Goal: Information Seeking & Learning: Learn about a topic

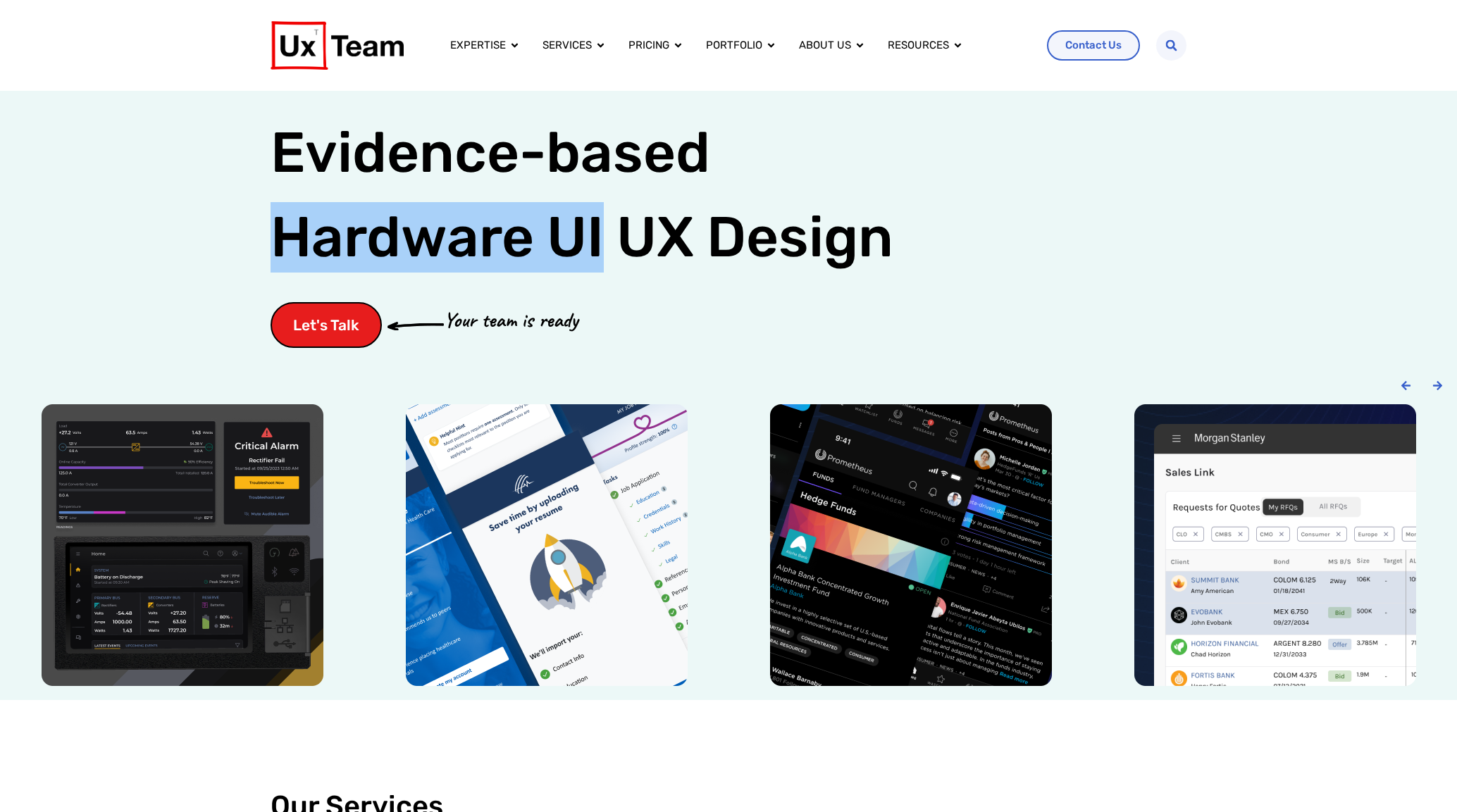
drag, startPoint x: 1365, startPoint y: 70, endPoint x: 1358, endPoint y: 84, distance: 15.7
click at [1365, 70] on div "Expertise Close Expertise Open Expertise Expertise Overview Whether we design a…" at bounding box center [728, 45] width 1457 height 91
click at [1327, 188] on div "Evidence-based UX Design for: Hardware UI Evidence-based Hardware UI UX Design …" at bounding box center [728, 226] width 1457 height 271
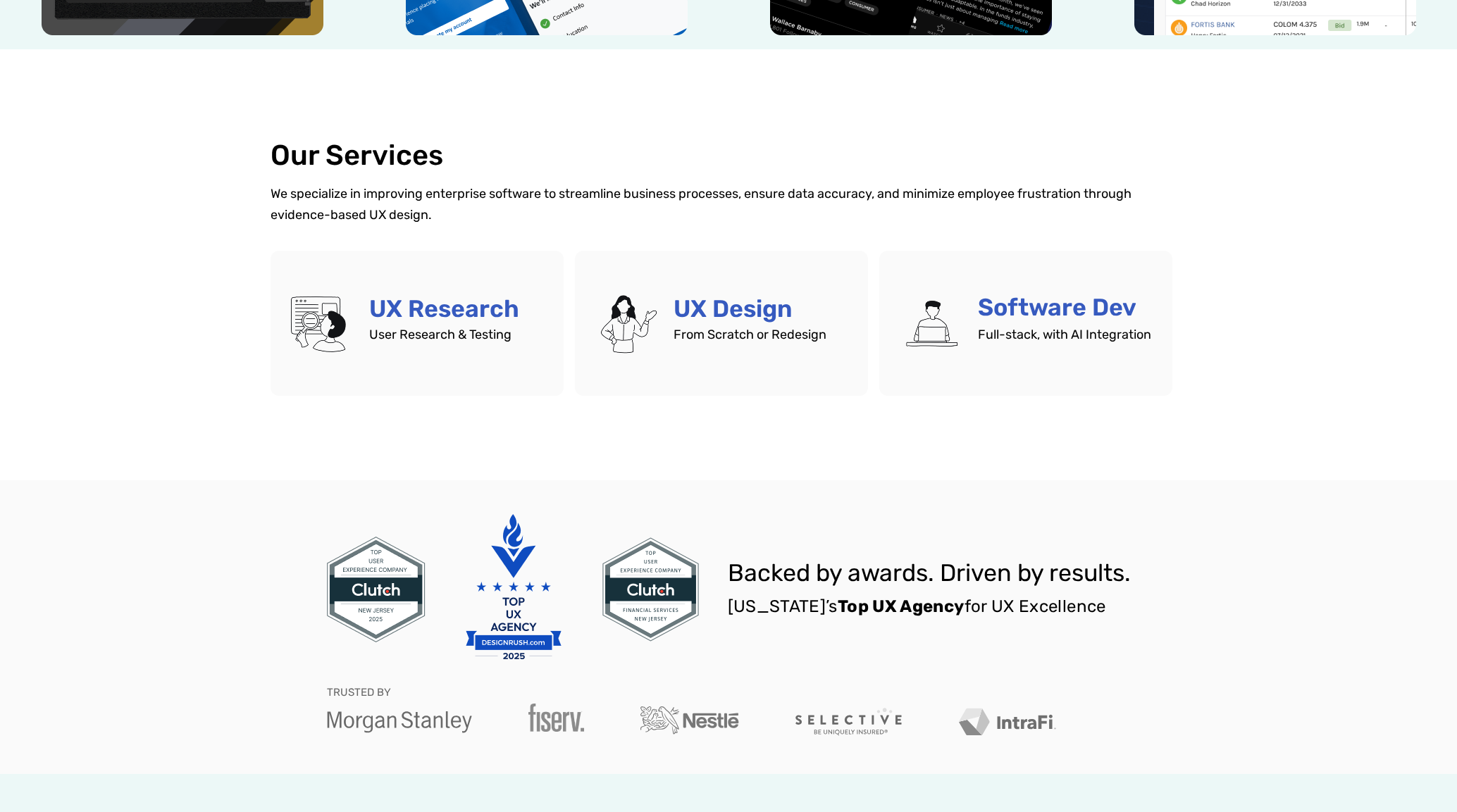
scroll to position [693, 0]
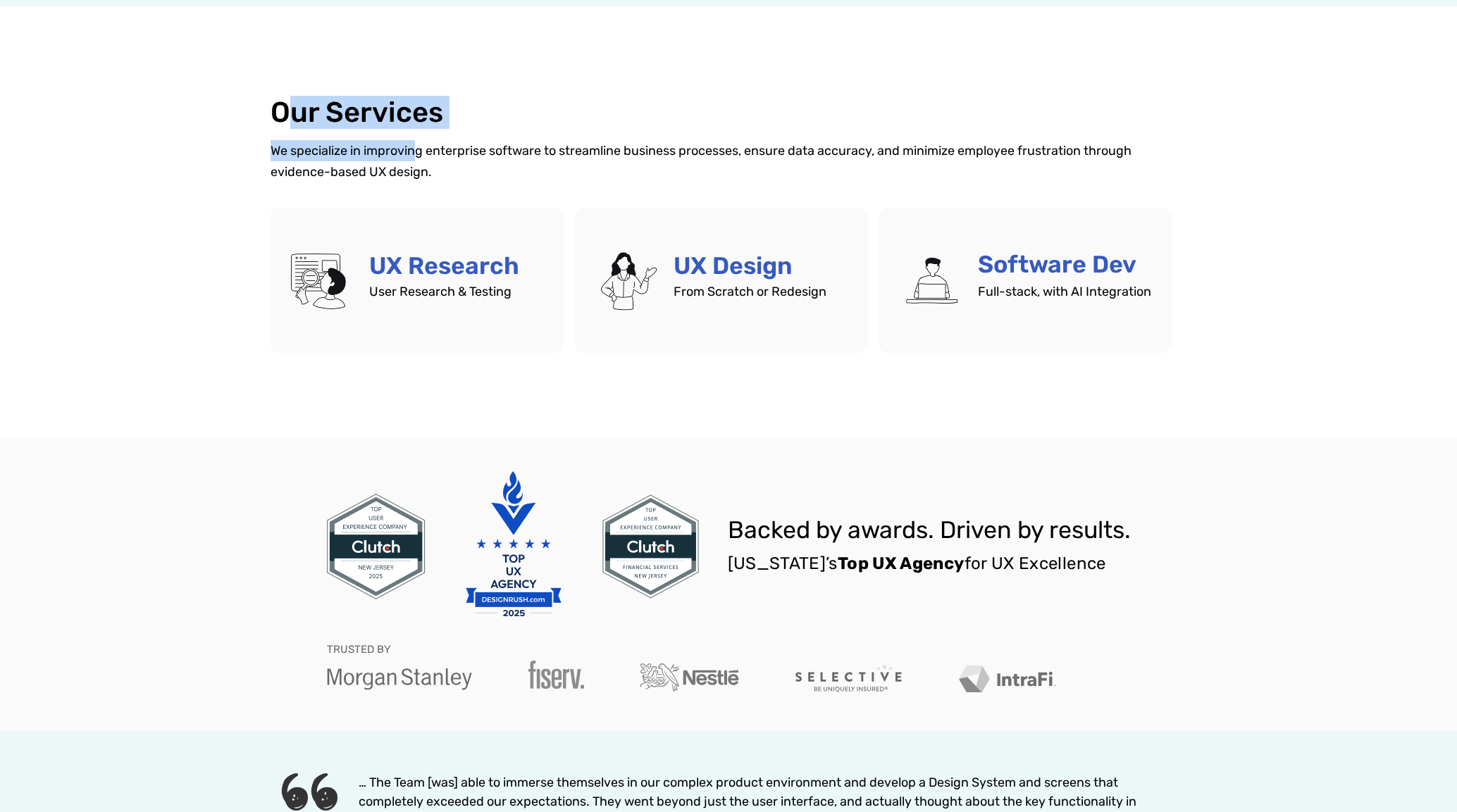
drag, startPoint x: 288, startPoint y: 113, endPoint x: 419, endPoint y: 158, distance: 138.5
click at [419, 158] on div "Our Services We specialize in improving enterprise software to streamline busin…" at bounding box center [728, 224] width 915 height 256
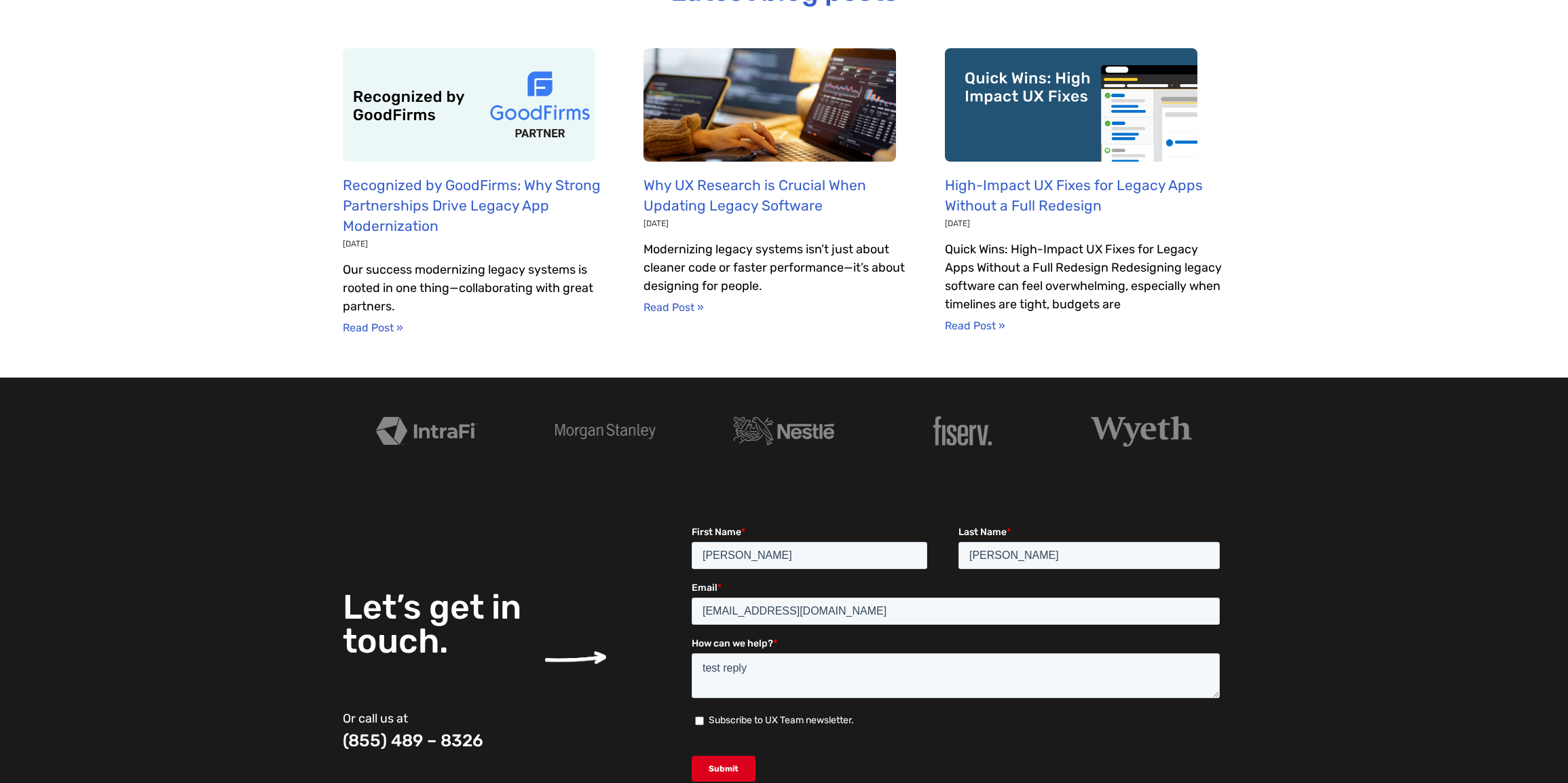
scroll to position [4191, 0]
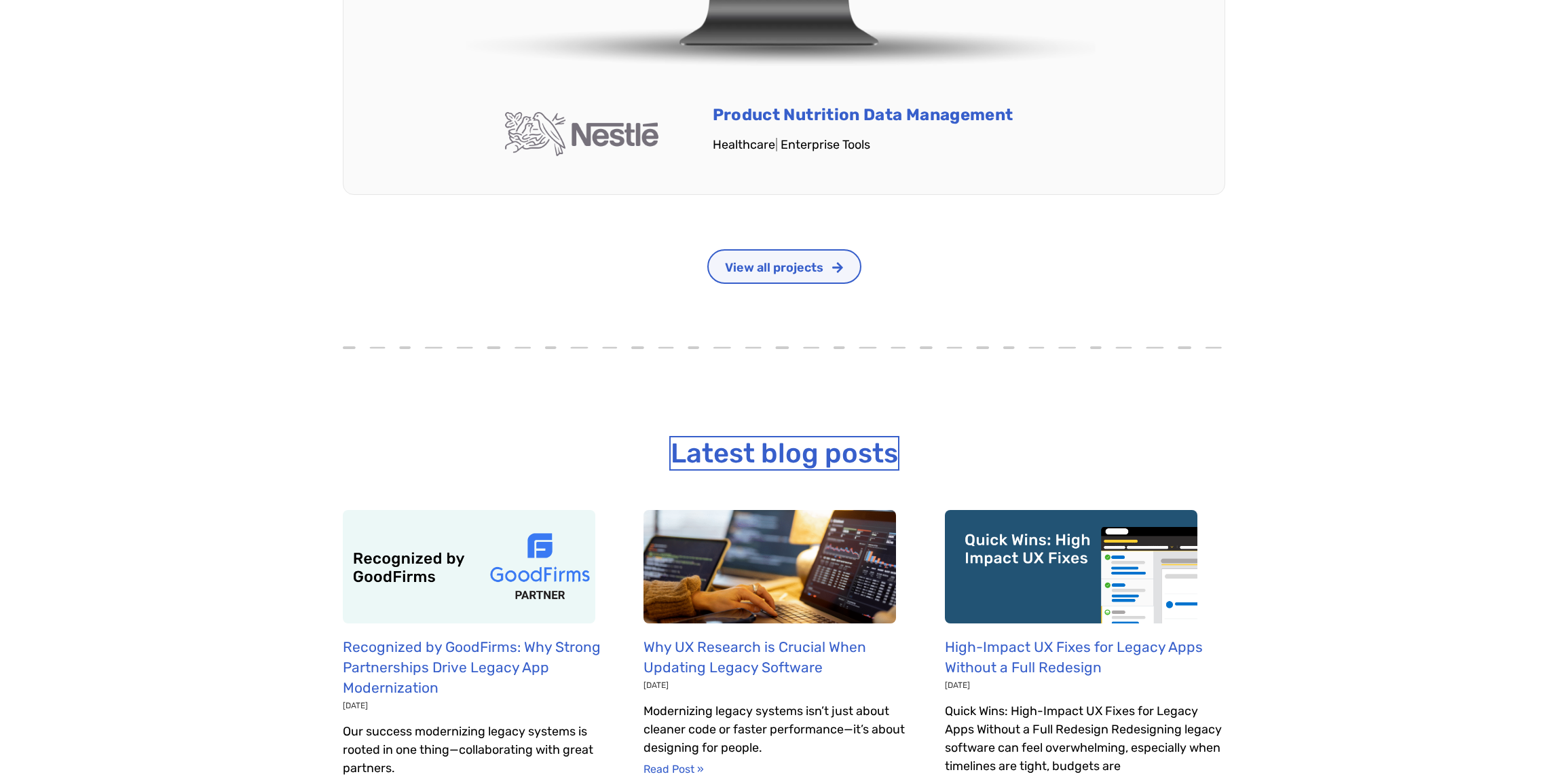
click at [818, 437] on link "Latest blog posts" at bounding box center [784, 453] width 228 height 32
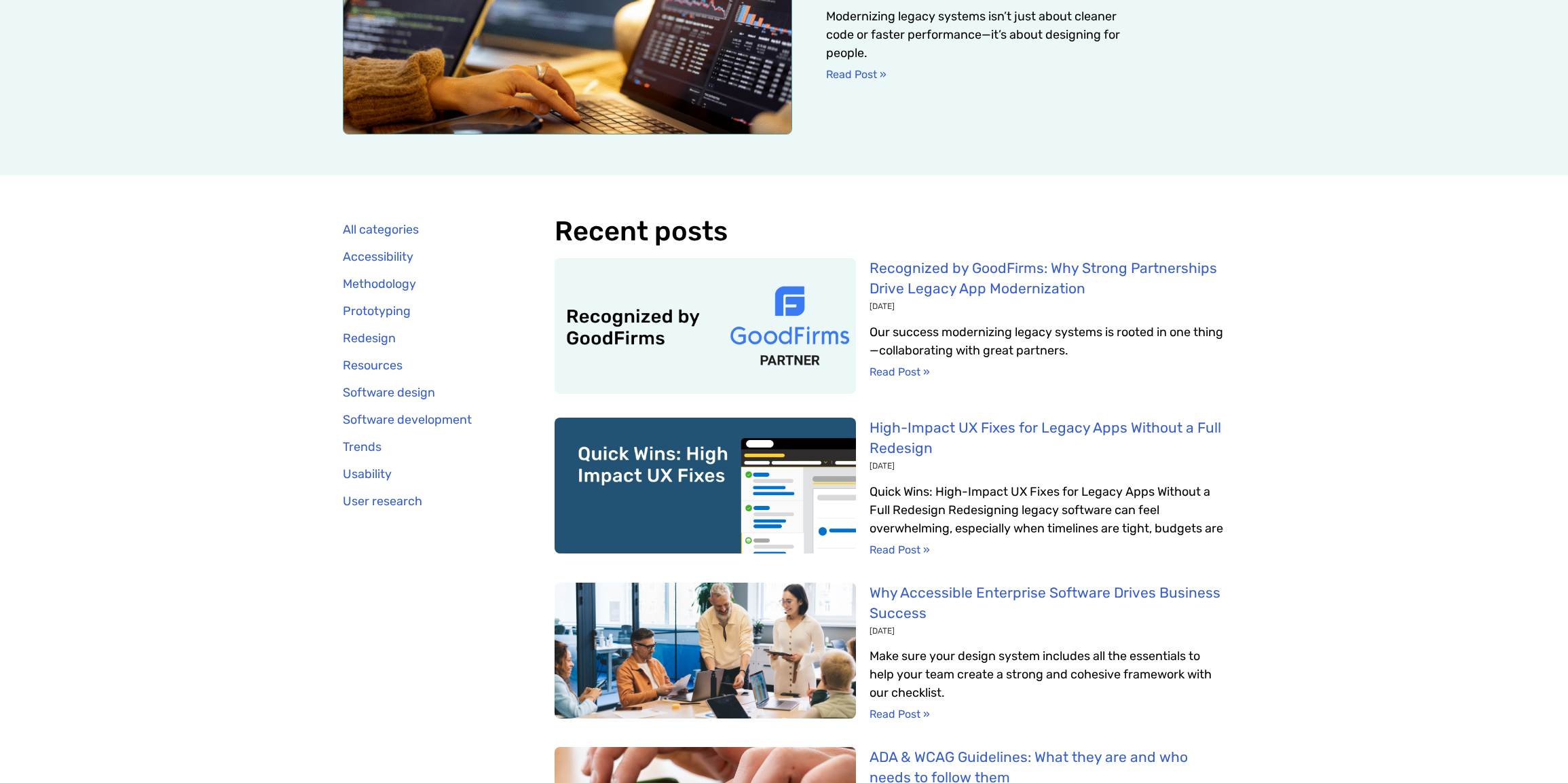
click at [913, 220] on h2 "Recent posts" at bounding box center [891, 231] width 672 height 31
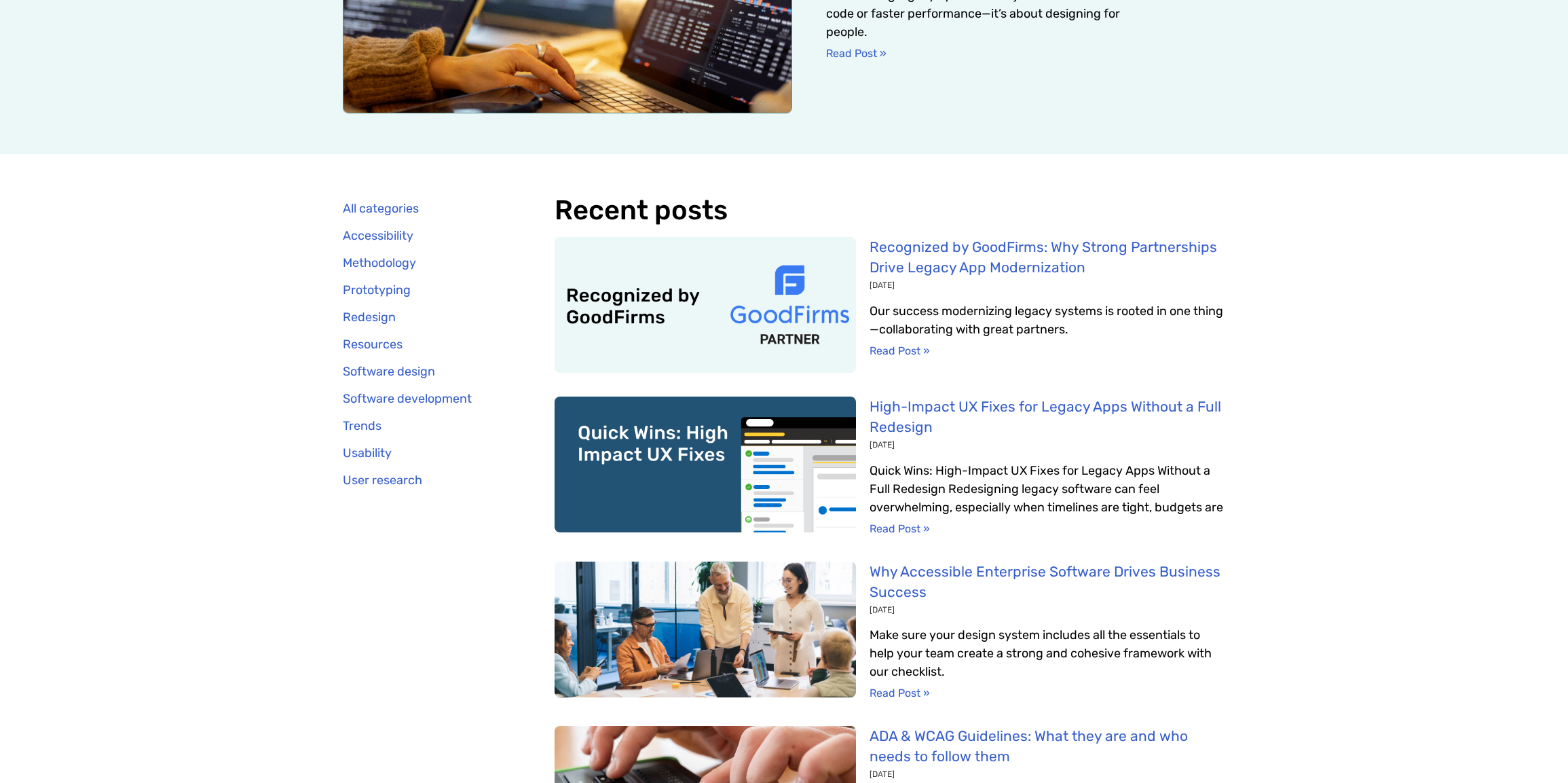
click at [1363, 263] on div "All categories Accessibility Methodology Prototyping Redesign Resources Softwar…" at bounding box center [784, 720] width 1568 height 1131
click at [1364, 262] on div "All categories Accessibility Methodology Prototyping Redesign Resources Softwar…" at bounding box center [784, 720] width 1568 height 1131
click at [1365, 260] on div "All categories Accessibility Methodology Prototyping Redesign Resources Softwar…" at bounding box center [784, 720] width 1568 height 1131
click at [1364, 260] on div "All categories Accessibility Methodology Prototyping Redesign Resources Softwar…" at bounding box center [784, 720] width 1568 height 1131
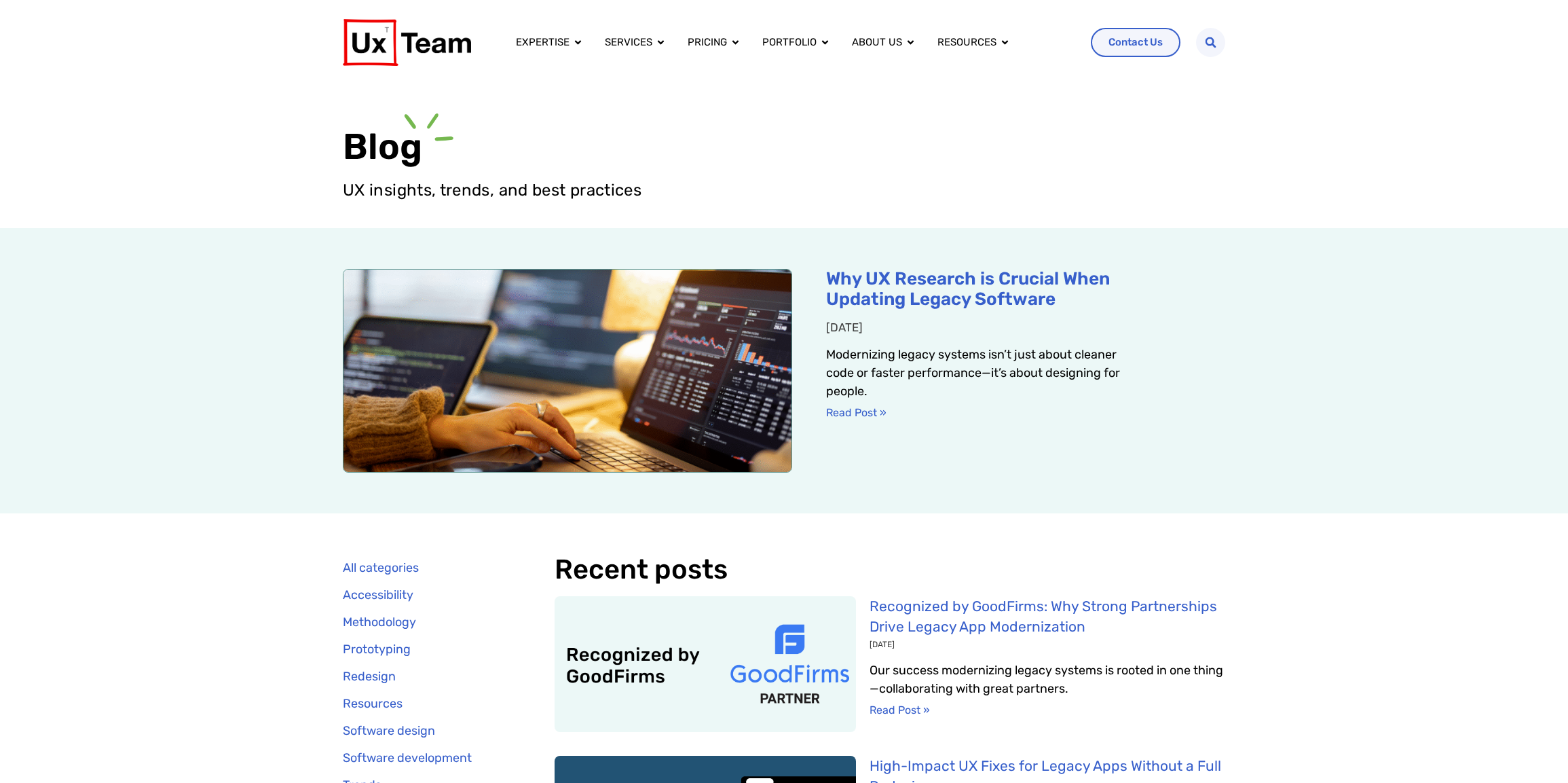
scroll to position [0, 0]
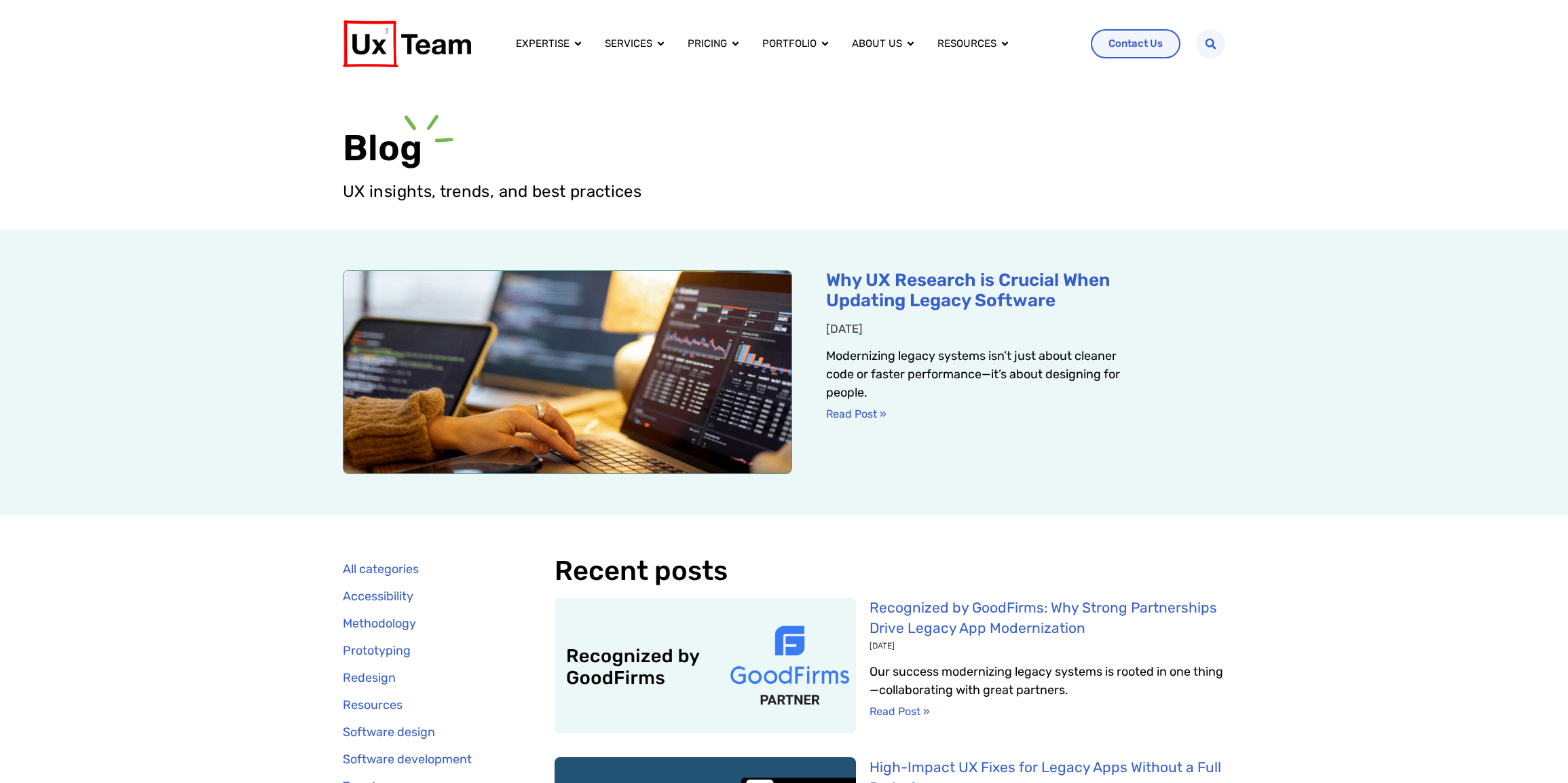
click at [1337, 206] on section "Blog UX insights, trends, and best practices" at bounding box center [784, 159] width 1568 height 142
click at [1368, 414] on div "Why UX Research is Crucial When Updating Legacy Software June 26, 2025 Moderniz…" at bounding box center [784, 372] width 1568 height 285
click at [1268, 360] on div "Why UX Research is Crucial When Updating Legacy Software June 26, 2025 Moderniz…" at bounding box center [784, 372] width 1568 height 285
click at [1264, 376] on div "Why UX Research is Crucial When Updating Legacy Software June 26, 2025 Moderniz…" at bounding box center [784, 372] width 1568 height 285
click at [176, 143] on section "Blog UX insights, trends, and best practices" at bounding box center [784, 159] width 1568 height 142
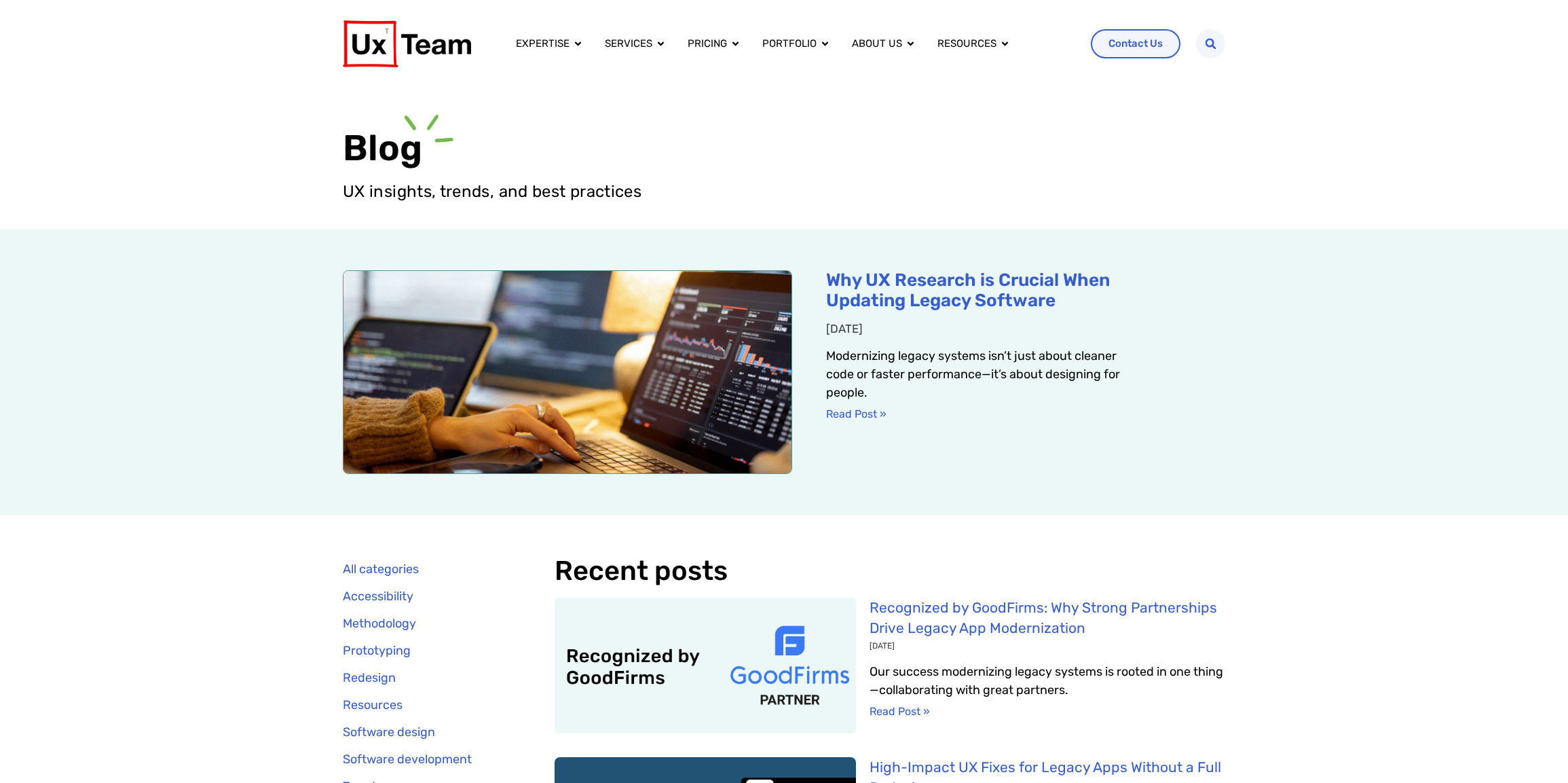
click at [1373, 464] on div "Why UX Research is Crucial When Updating Legacy Software June 26, 2025 Moderniz…" at bounding box center [784, 372] width 1568 height 285
click at [297, 486] on div "Why UX Research is Crucial When Updating Legacy Software June 26, 2025 Moderniz…" at bounding box center [784, 372] width 1568 height 285
click at [1392, 81] on div "Expertise Close Expertise Open Expertise Expertise Overview Whether we design a…" at bounding box center [784, 43] width 1568 height 87
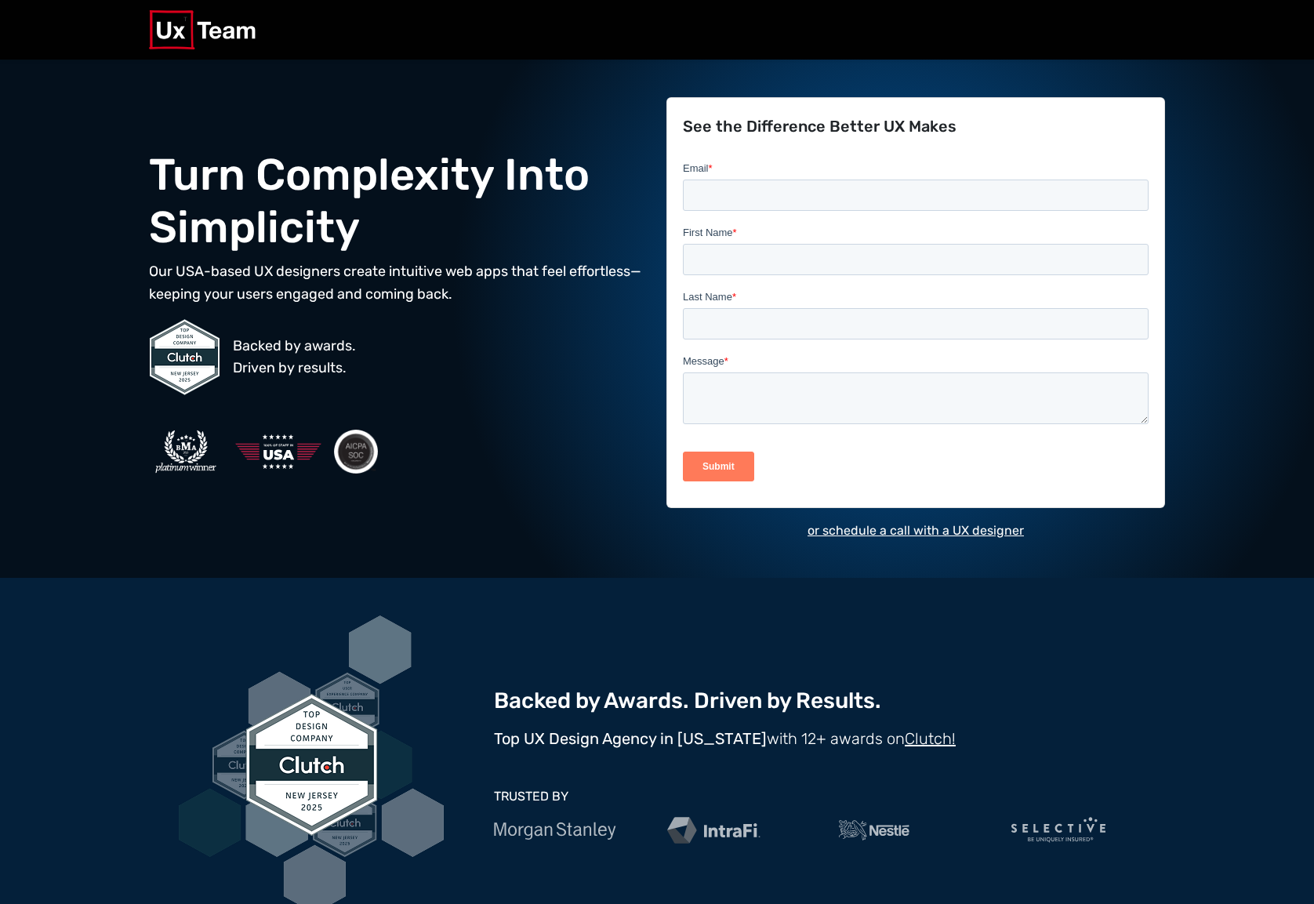
click at [434, 229] on h2 "Turn Complexity Into Simplicity" at bounding box center [398, 201] width 499 height 105
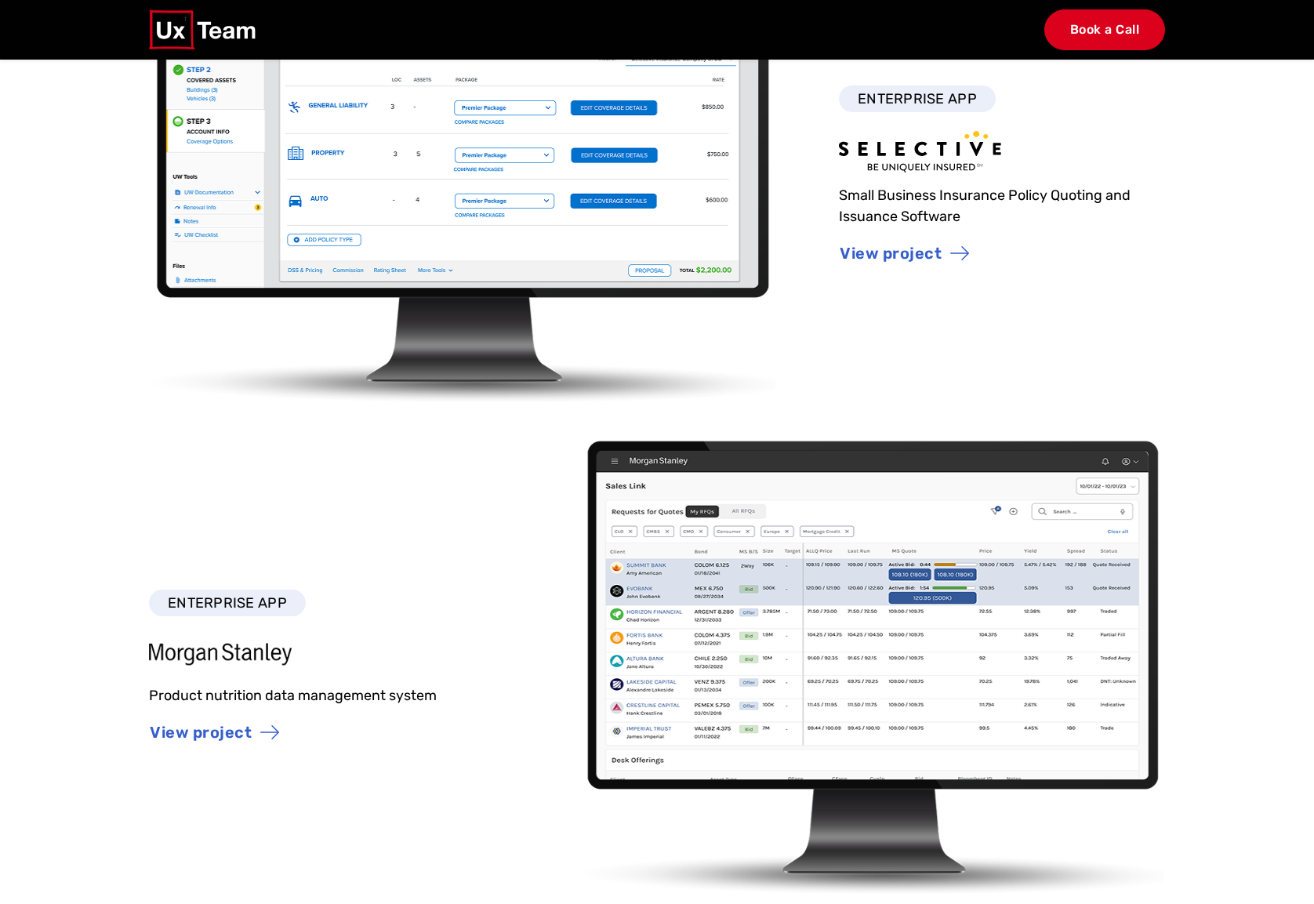
scroll to position [2605, 0]
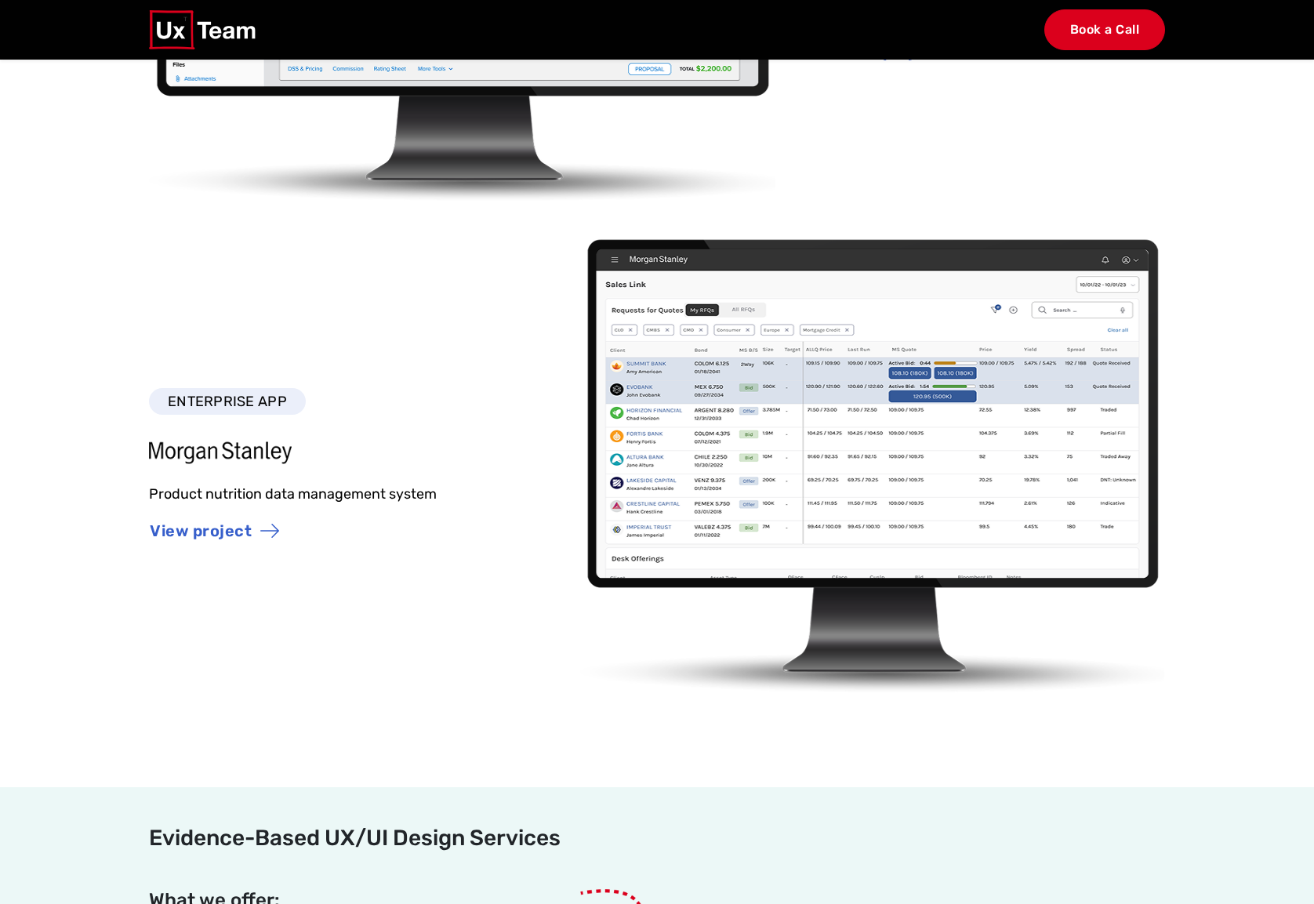
click at [205, 402] on span "ENTERPRISE APP" at bounding box center [227, 401] width 157 height 27
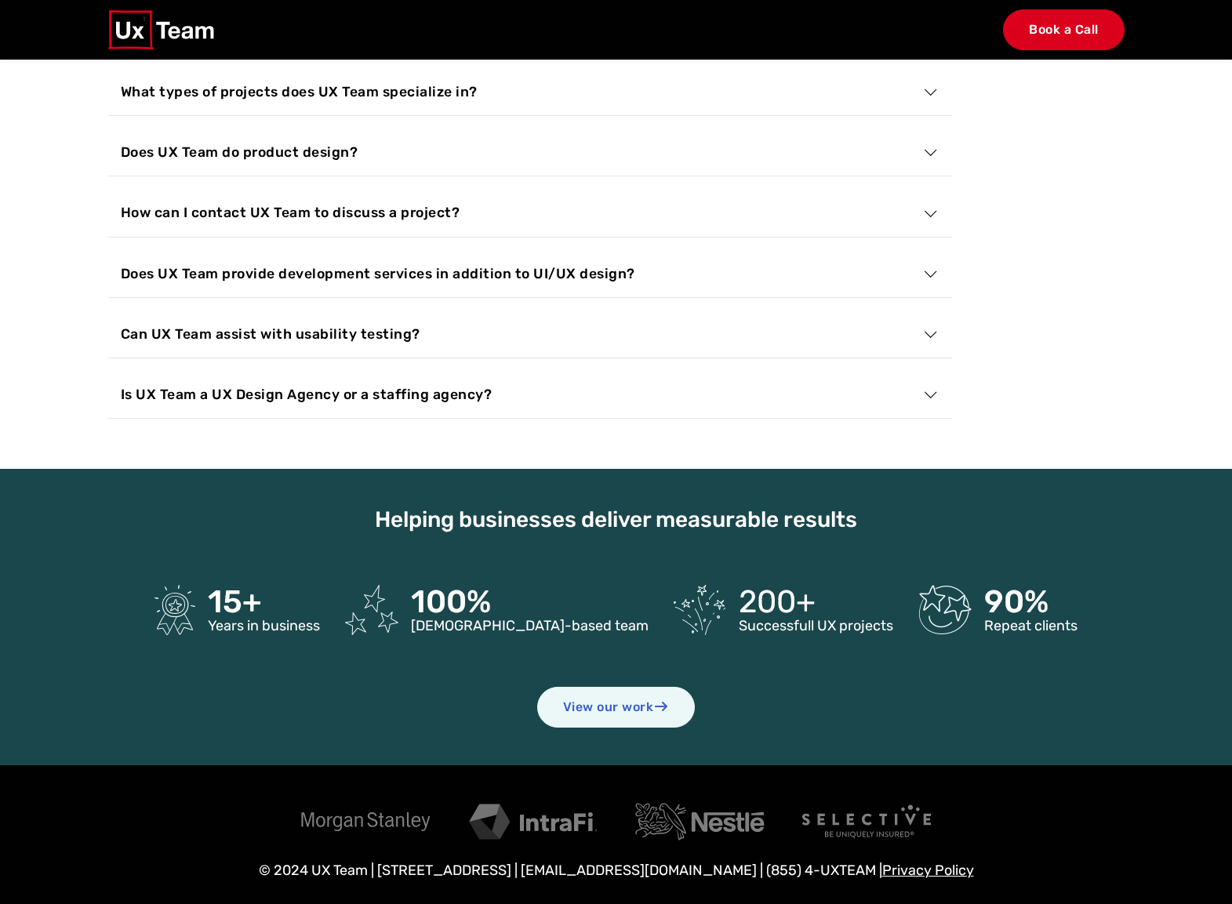
scroll to position [5811, 0]
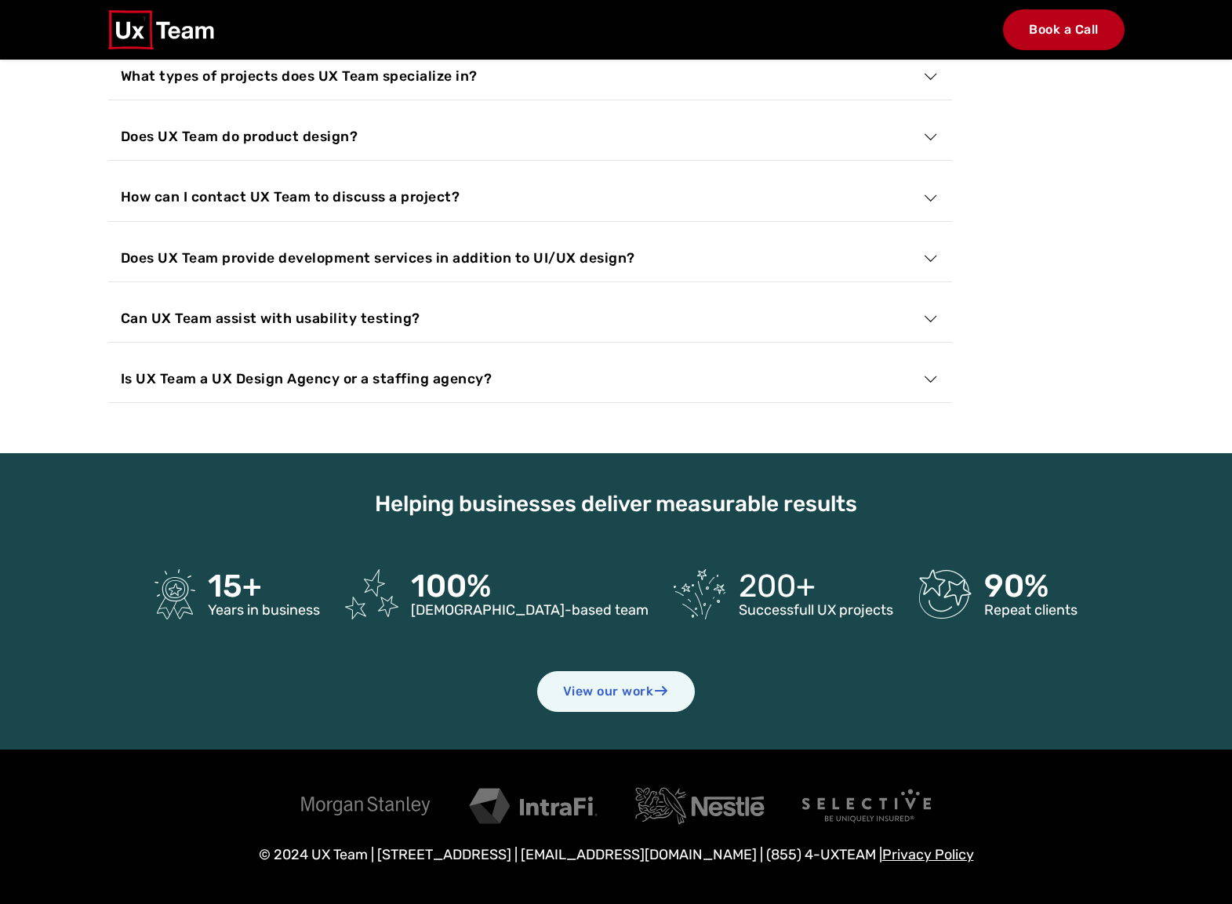
click at [891, 34] on link "Book a Call" at bounding box center [1064, 29] width 122 height 41
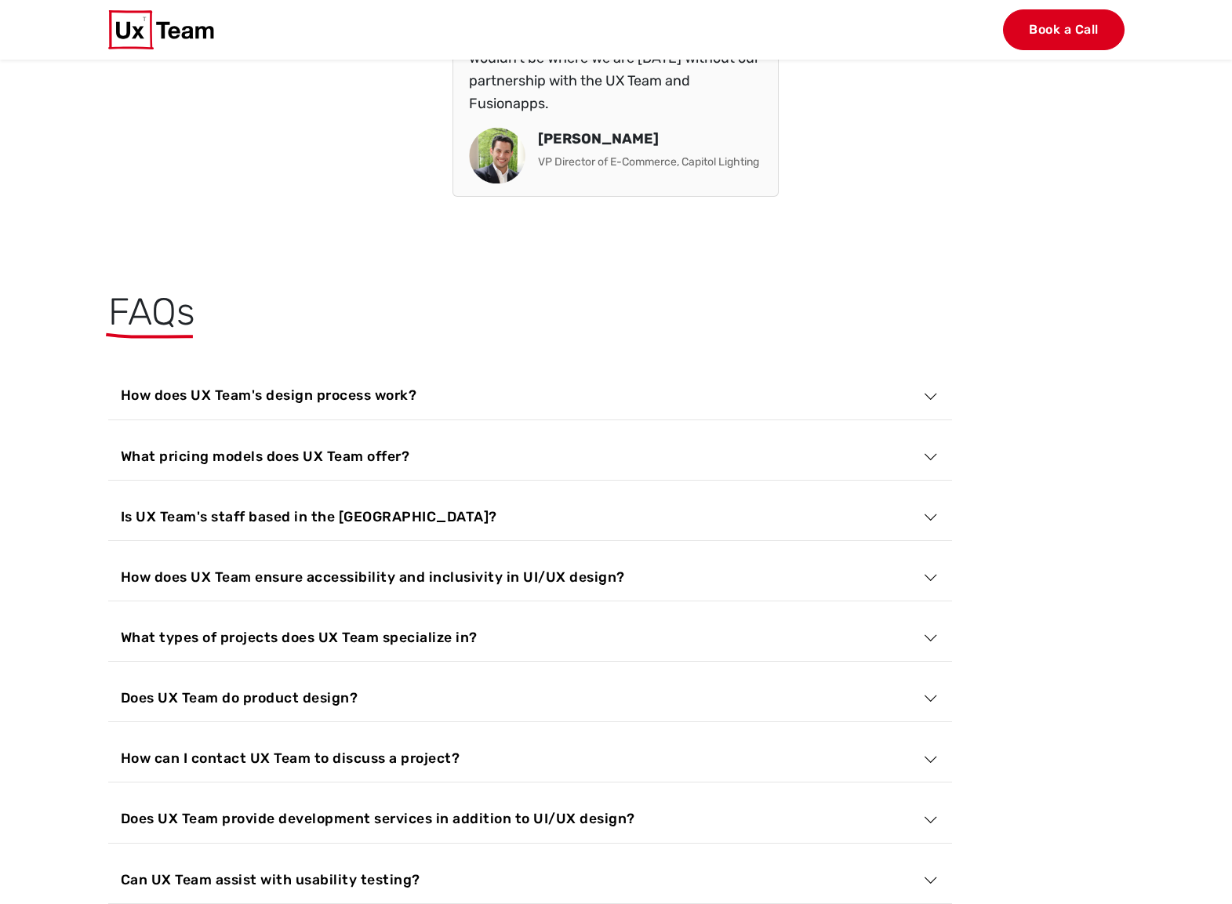
scroll to position [5568, 0]
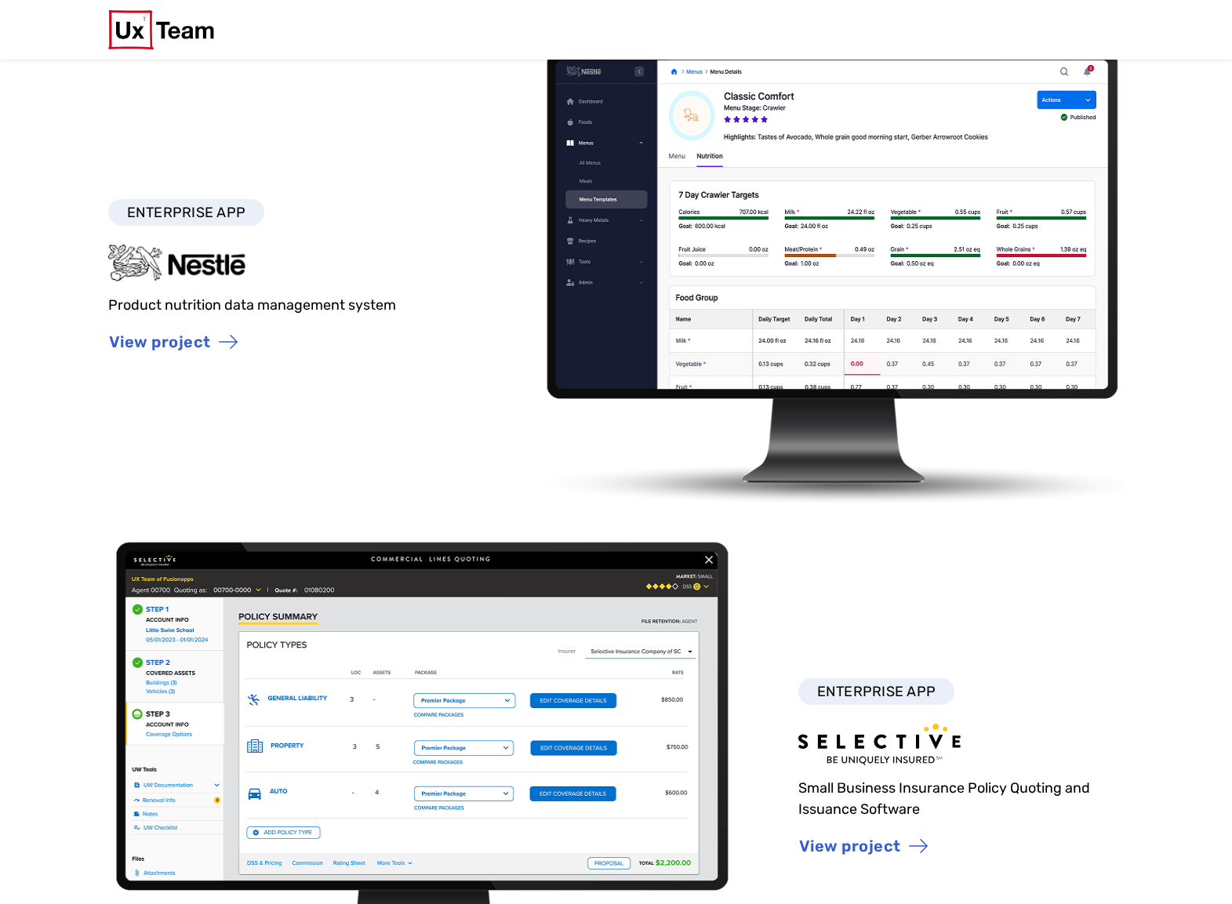
scroll to position [0, 0]
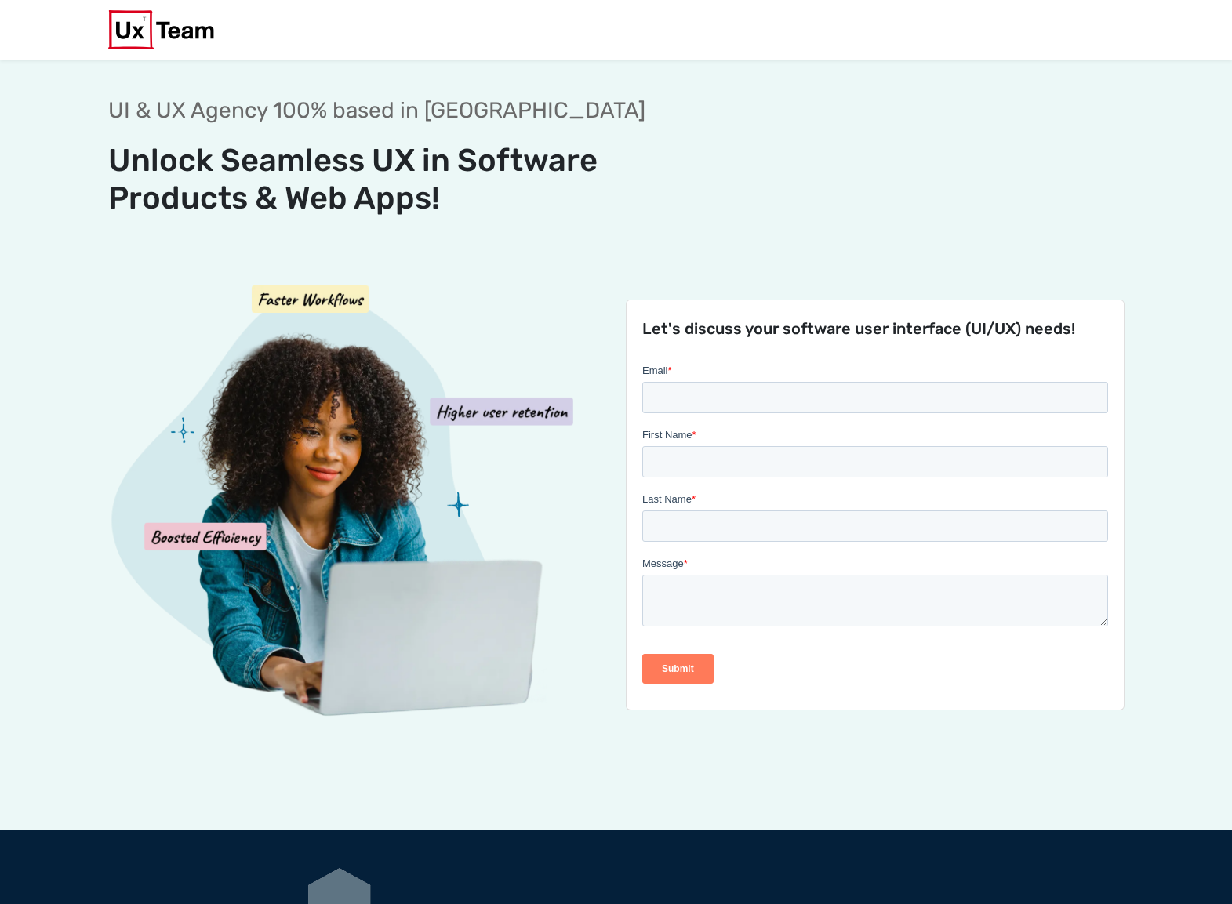
click at [40, 133] on section "UI & UX Agency 100% based in USA Unlock Seamless UX in Software Products & Web …" at bounding box center [616, 446] width 1232 height 772
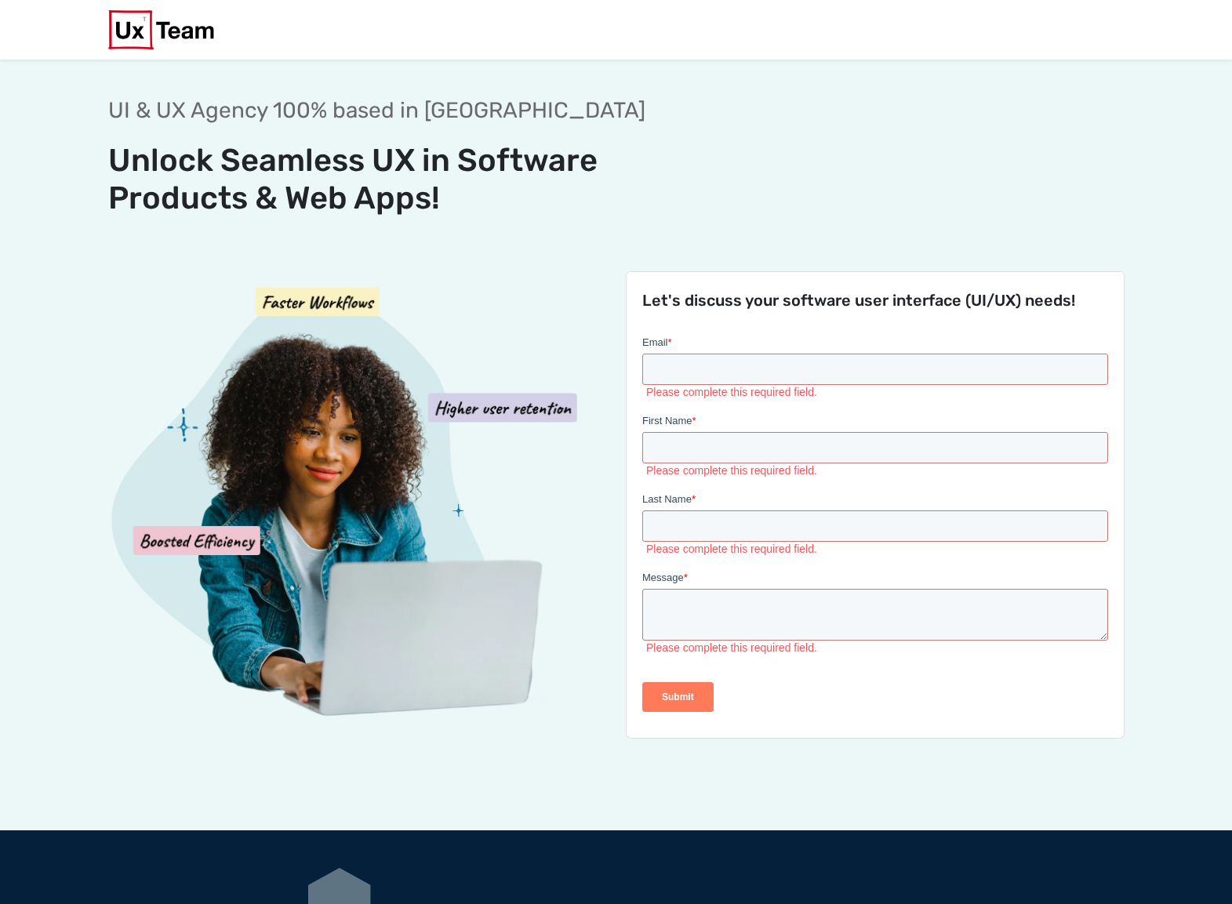
click at [38, 114] on section "UI & UX Agency 100% based in USA Unlock Seamless UX in Software Products & Web …" at bounding box center [616, 446] width 1232 height 772
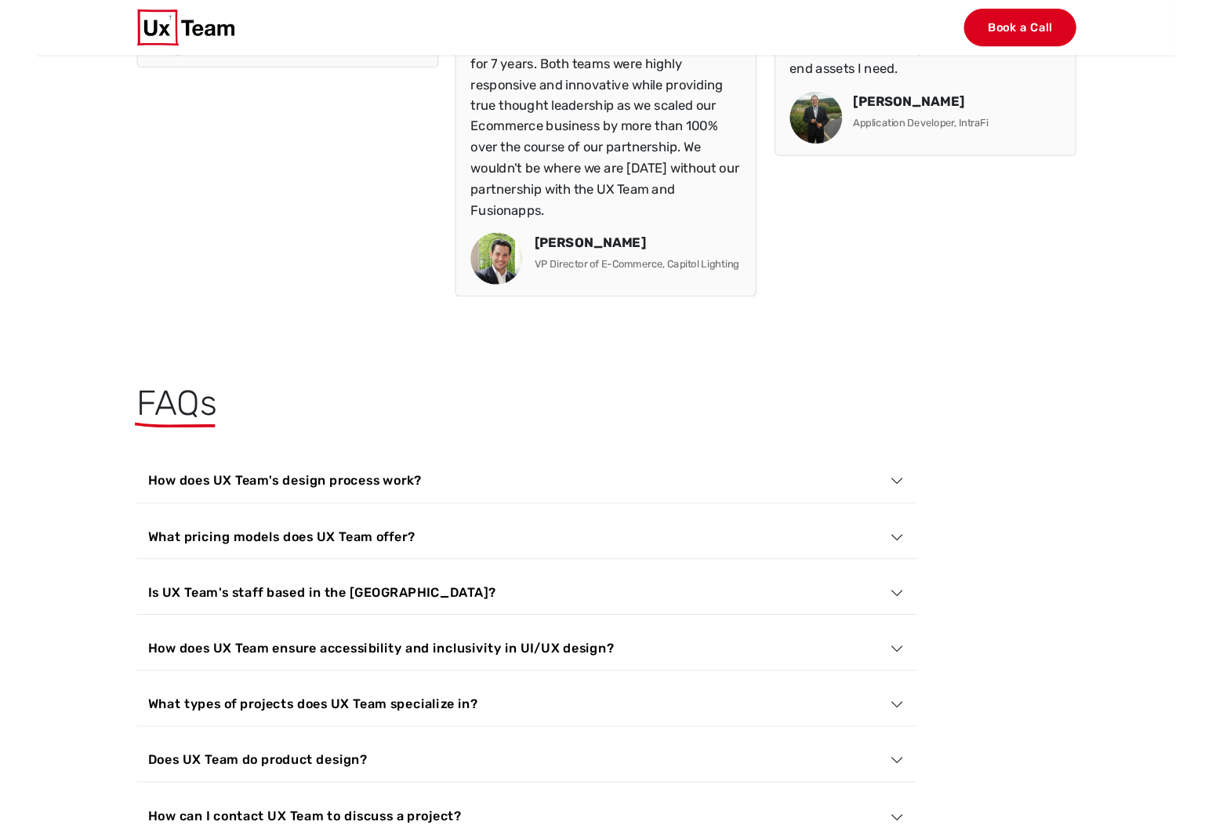
scroll to position [5389, 0]
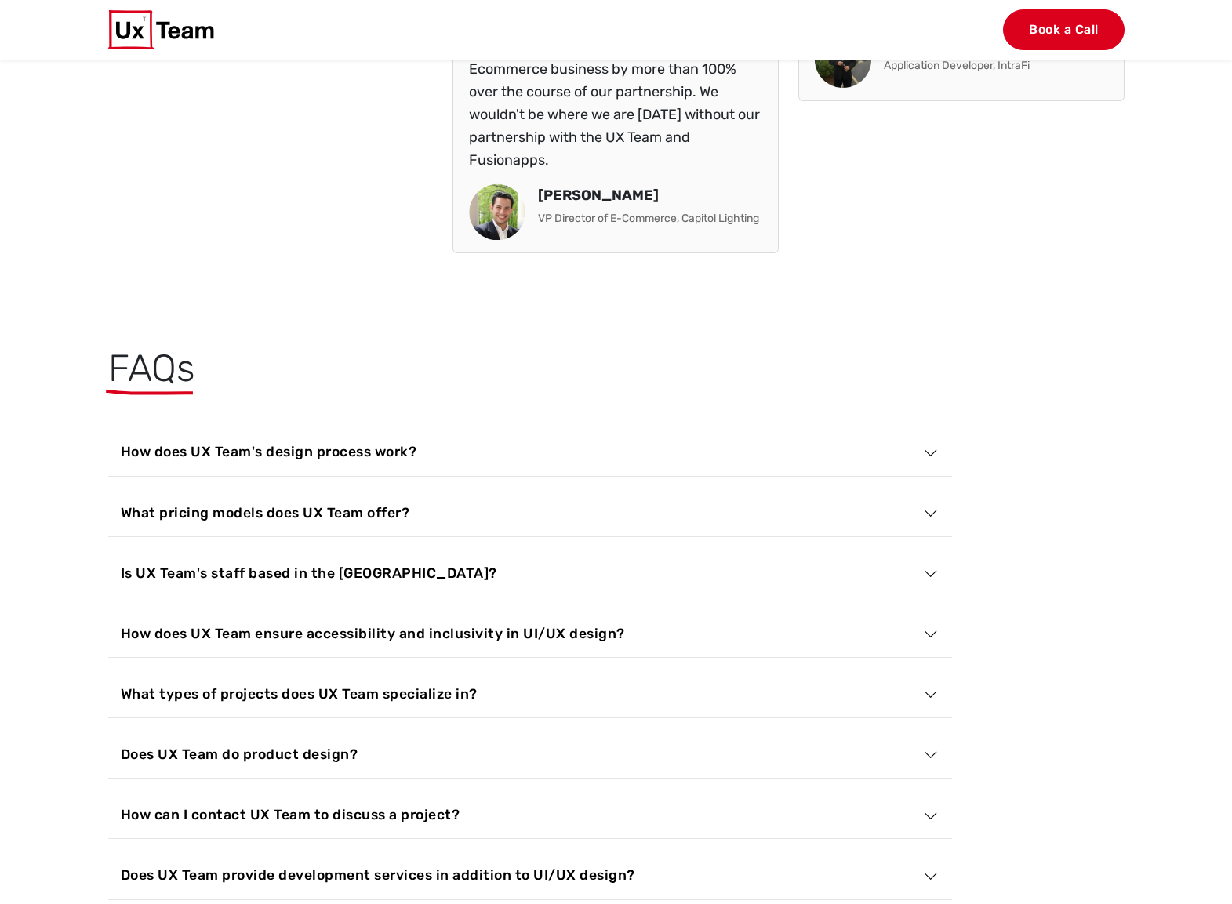
click at [108, 428] on button "How does UX Team's design process work?" at bounding box center [530, 451] width 844 height 47
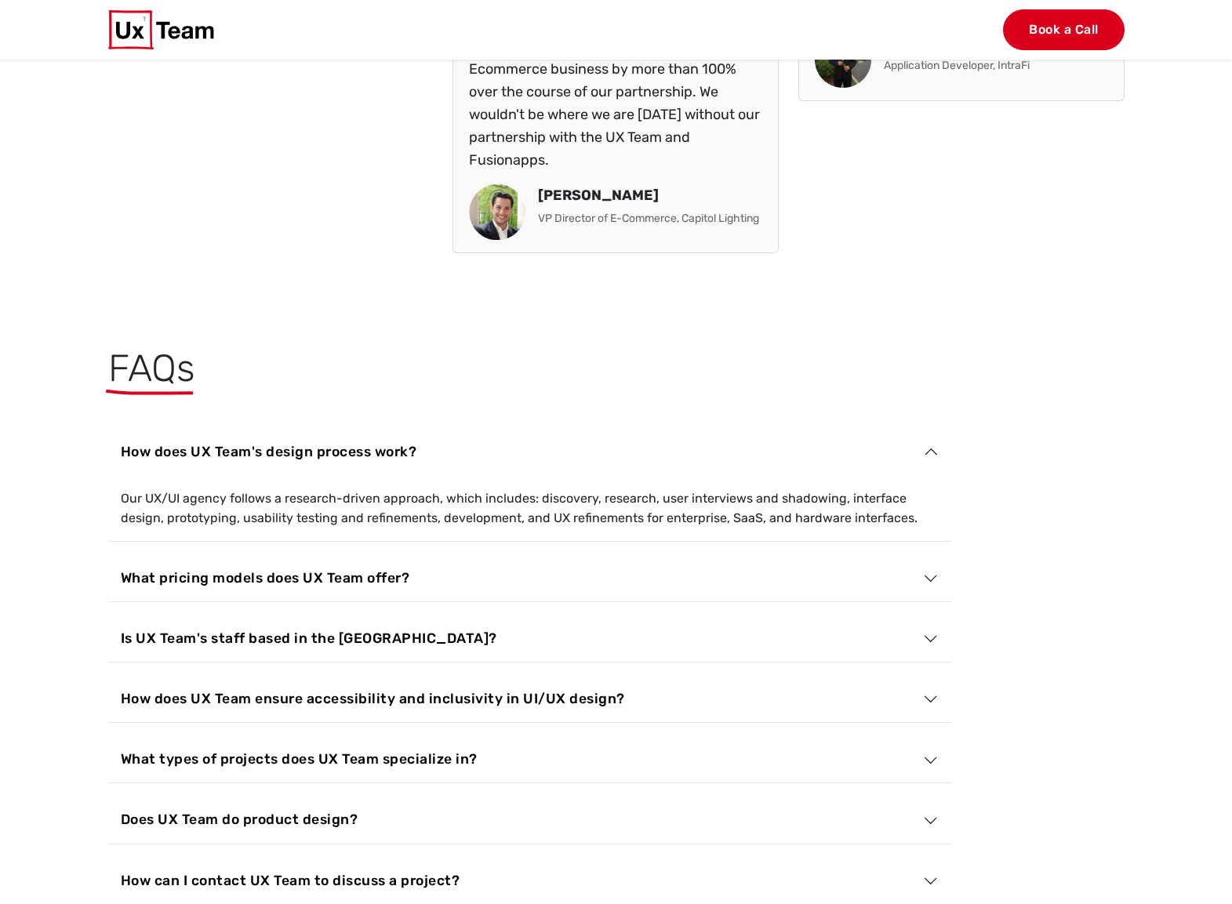
click at [108, 428] on button "How does UX Team's design process work?" at bounding box center [530, 451] width 844 height 47
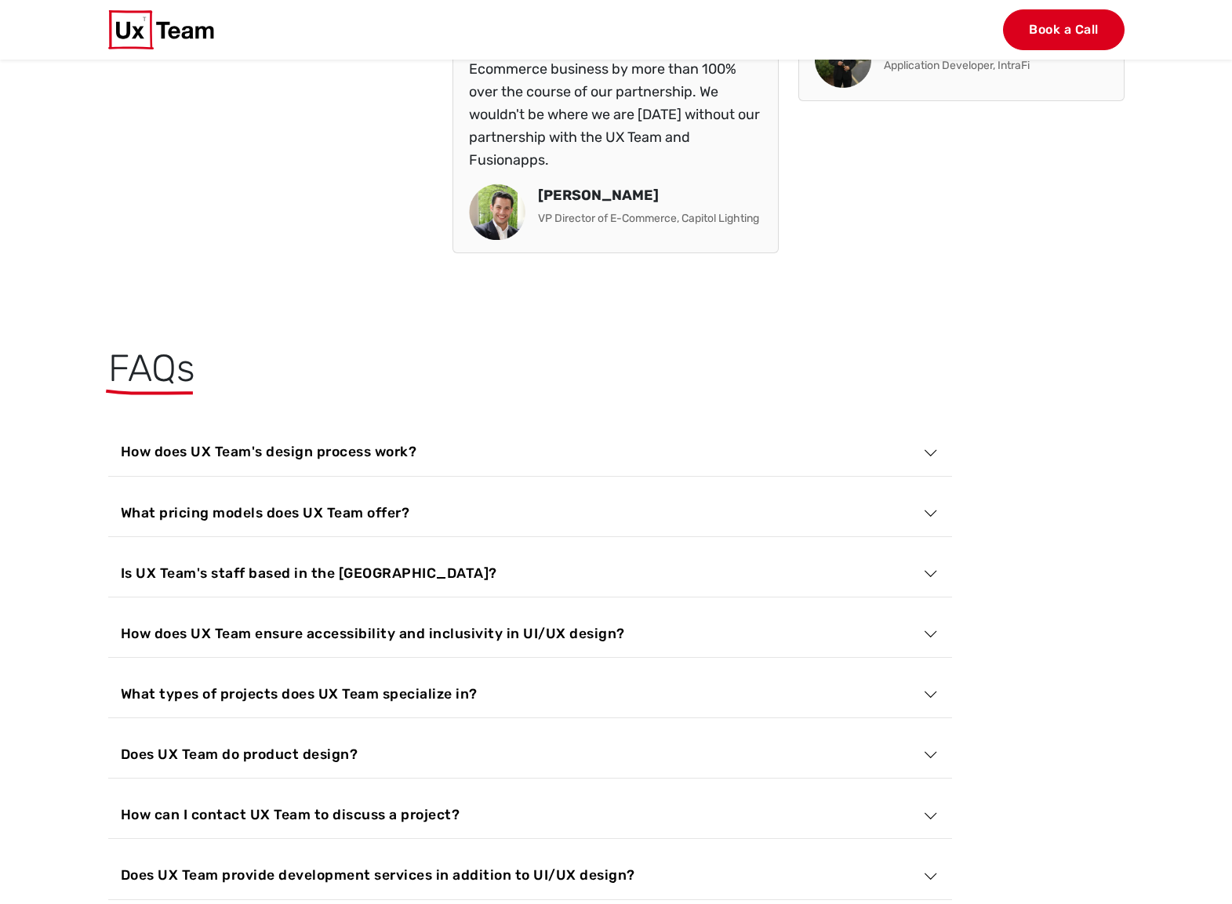
click at [108, 489] on button "What pricing models does UX Team offer?" at bounding box center [530, 512] width 844 height 47
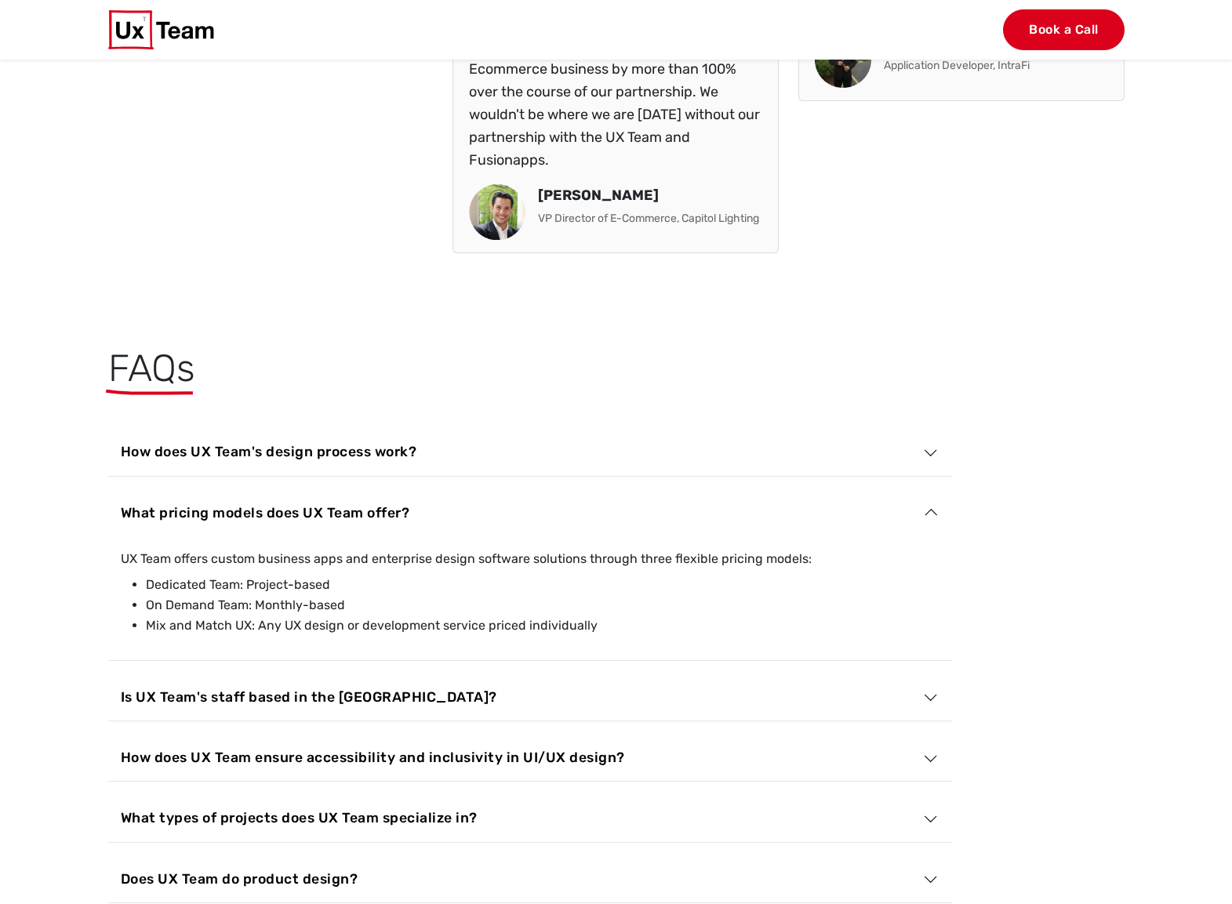
click at [108, 489] on button "What pricing models does UX Team offer?" at bounding box center [530, 512] width 844 height 47
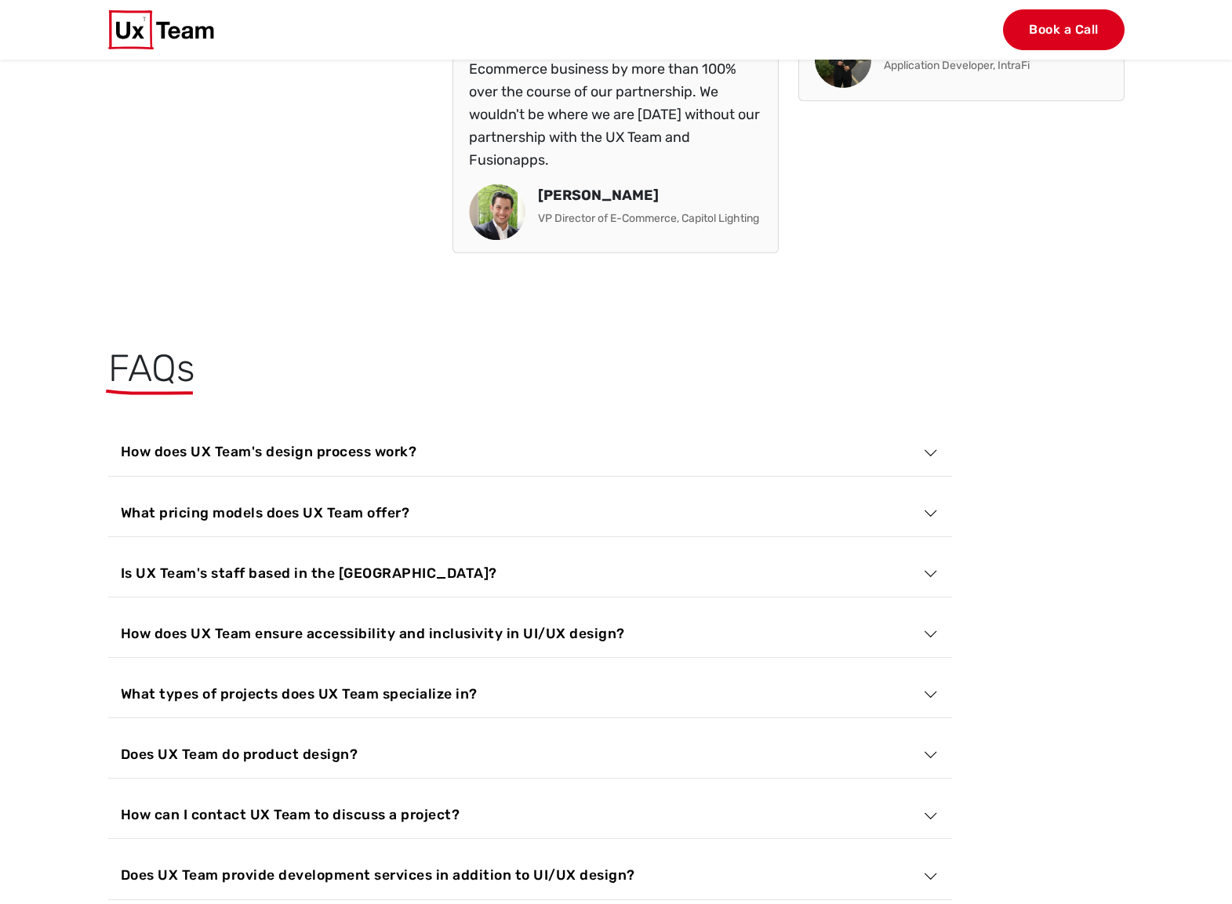
click at [108, 550] on button "Is UX Team's staff based in the [GEOGRAPHIC_DATA]?" at bounding box center [530, 573] width 844 height 47
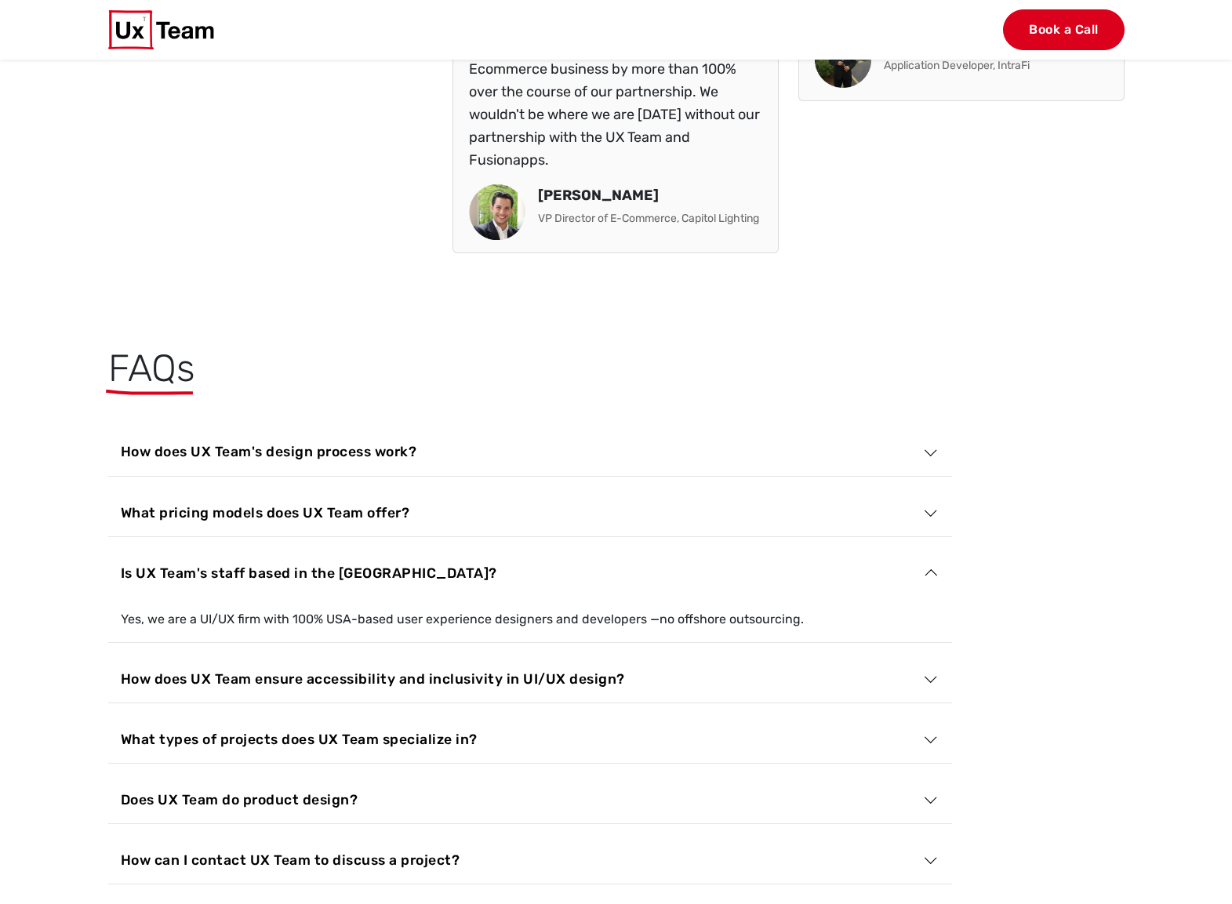
click at [108, 550] on button "Is UX Team's staff based in the [GEOGRAPHIC_DATA]?" at bounding box center [530, 573] width 844 height 47
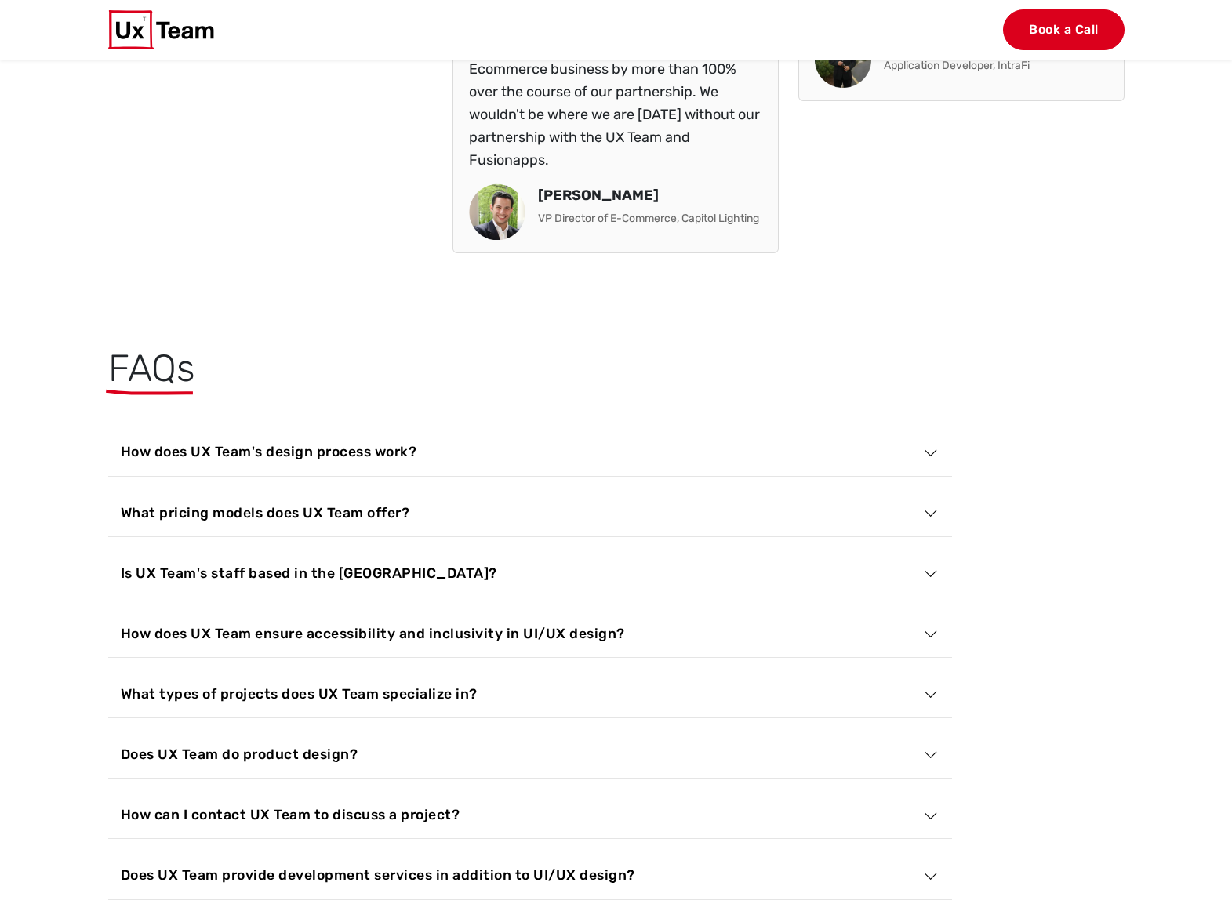
click at [108, 610] on button "How does UX Team ensure accessibility and inclusivity in UI/UX design?" at bounding box center [530, 633] width 844 height 47
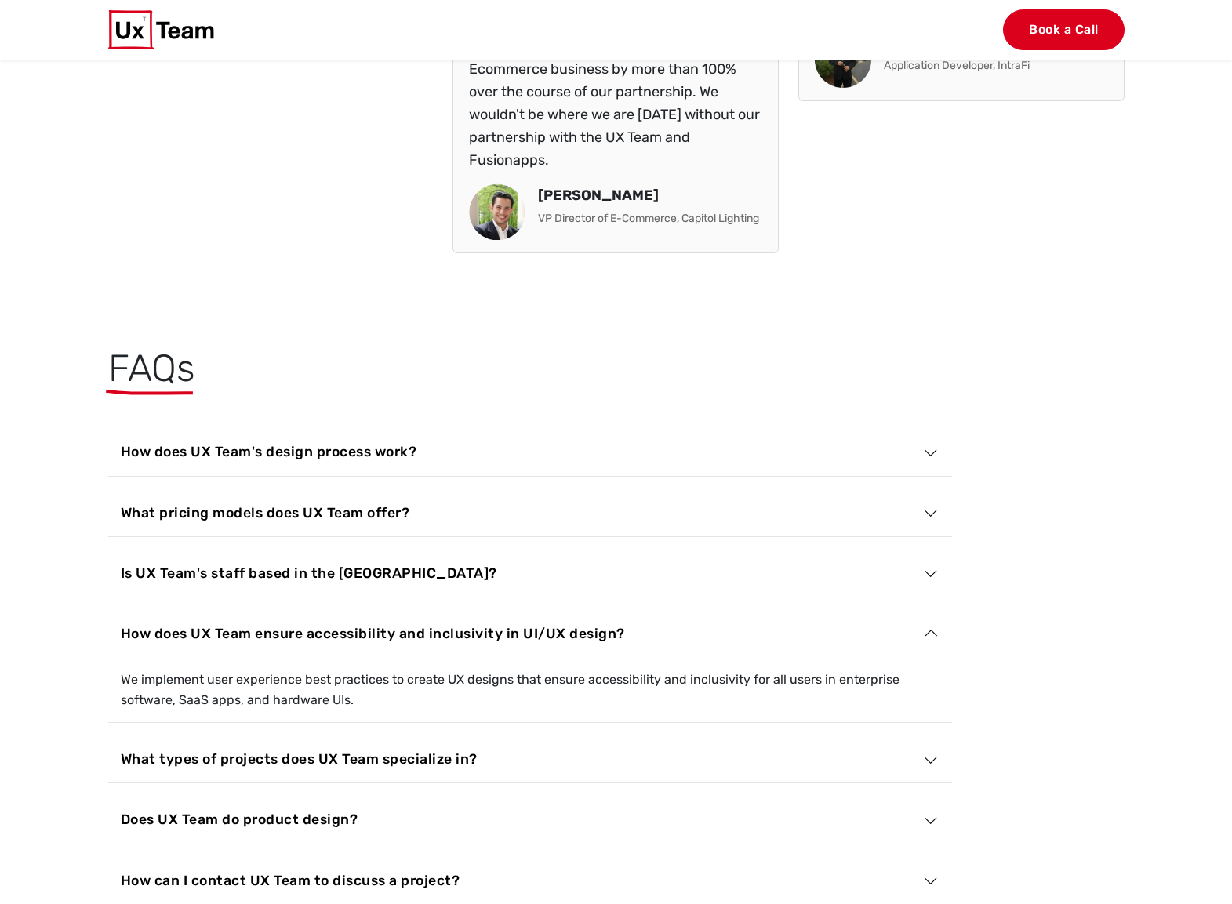
click at [108, 610] on button "How does UX Team ensure accessibility and inclusivity in UI/UX design?" at bounding box center [530, 633] width 844 height 47
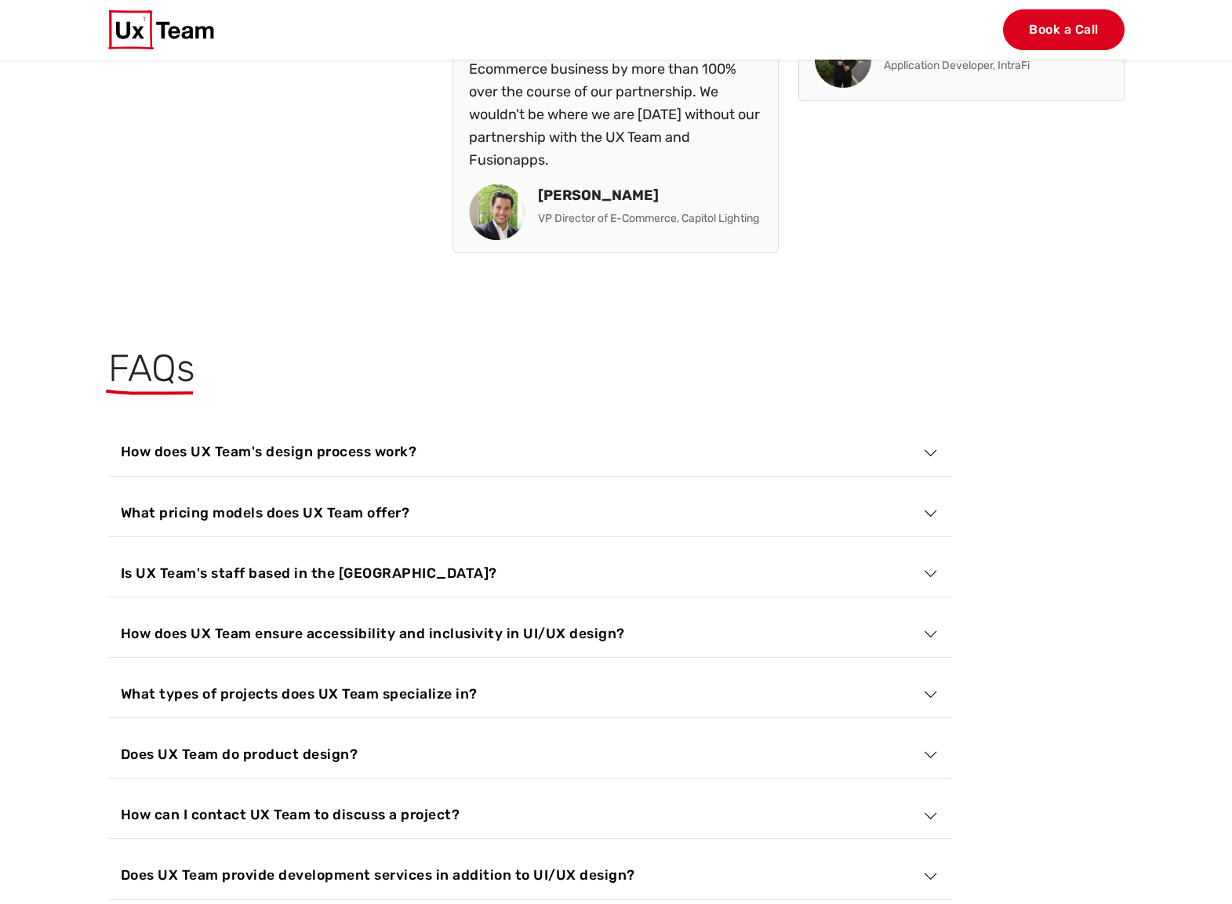
click at [891, 366] on div "FAQs How does UX Team's design process work? Our UX/UI agency follows a researc…" at bounding box center [616, 690] width 1035 height 688
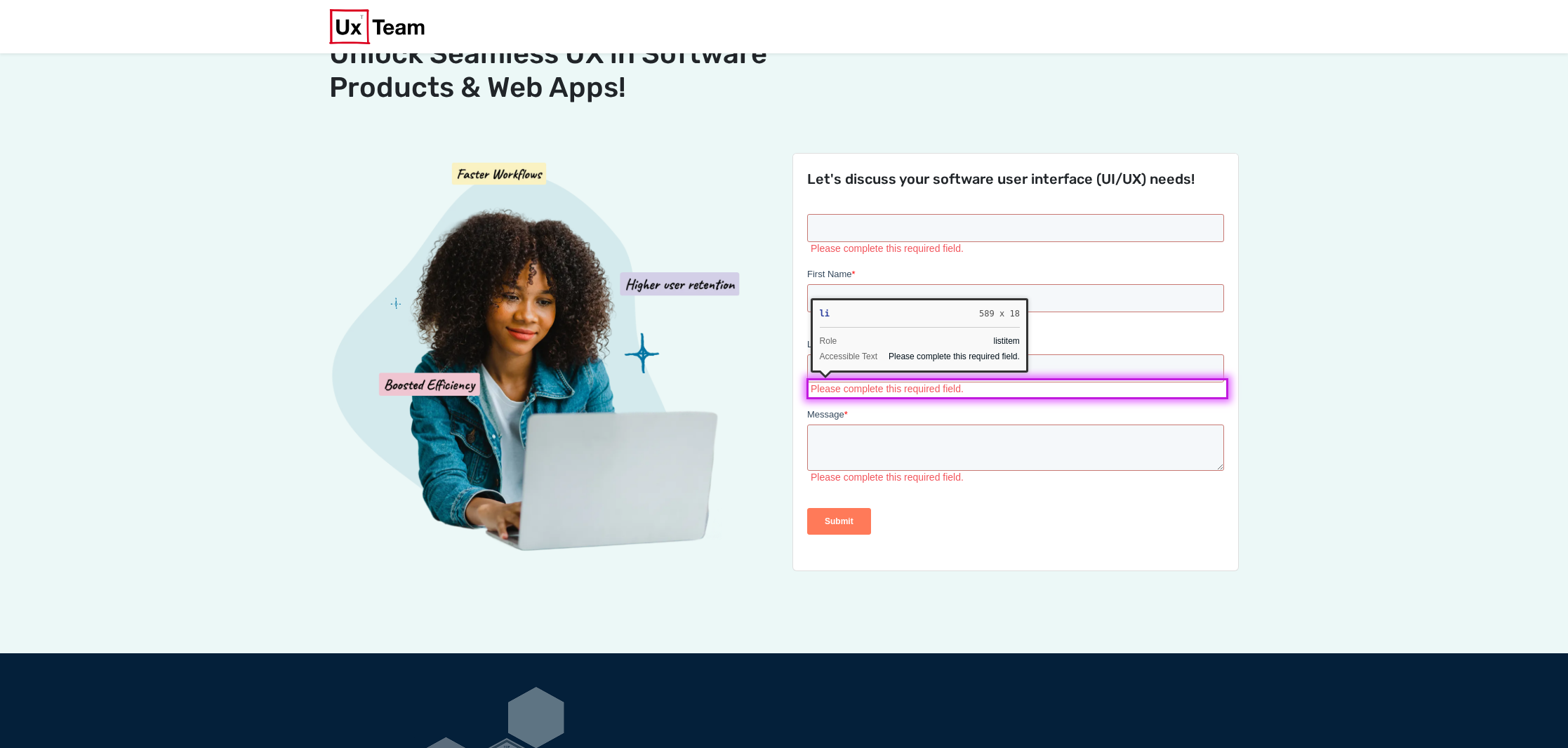
scroll to position [105, 0]
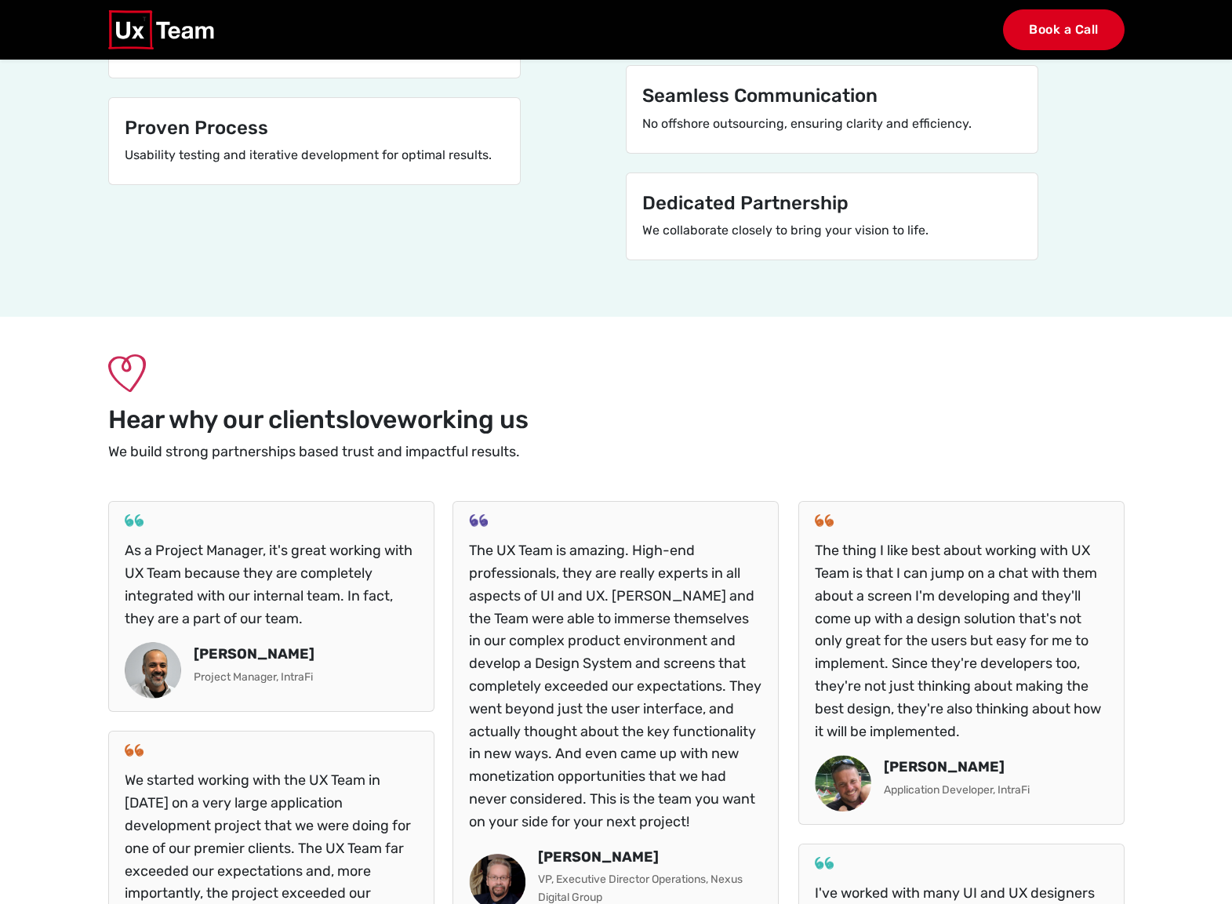
scroll to position [3764, 0]
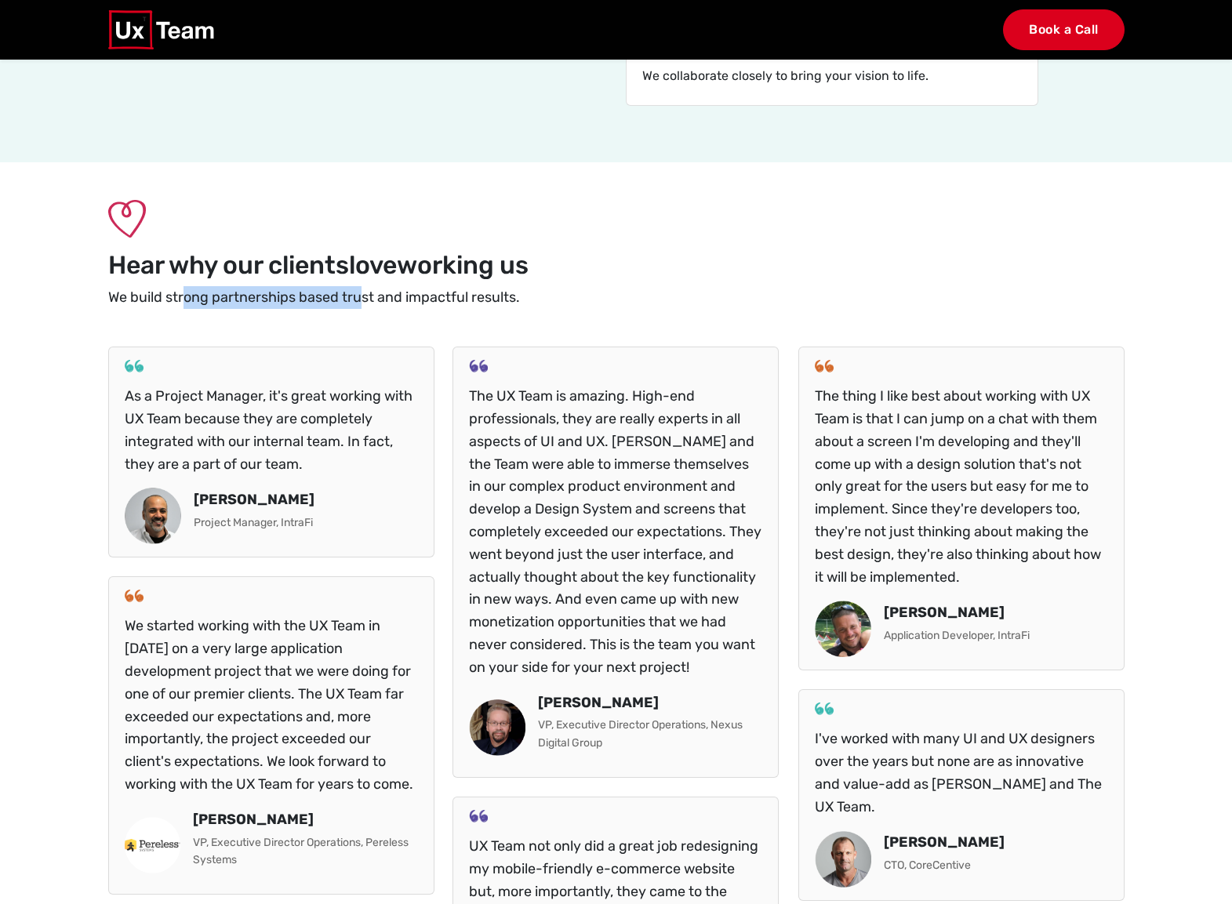
drag, startPoint x: 183, startPoint y: 302, endPoint x: 359, endPoint y: 293, distance: 175.9
click at [359, 293] on p "We build strong partnerships based trust and impactful results." at bounding box center [616, 297] width 1016 height 23
click at [497, 293] on p "We build strong partnerships based trust and impactful results." at bounding box center [616, 297] width 1016 height 23
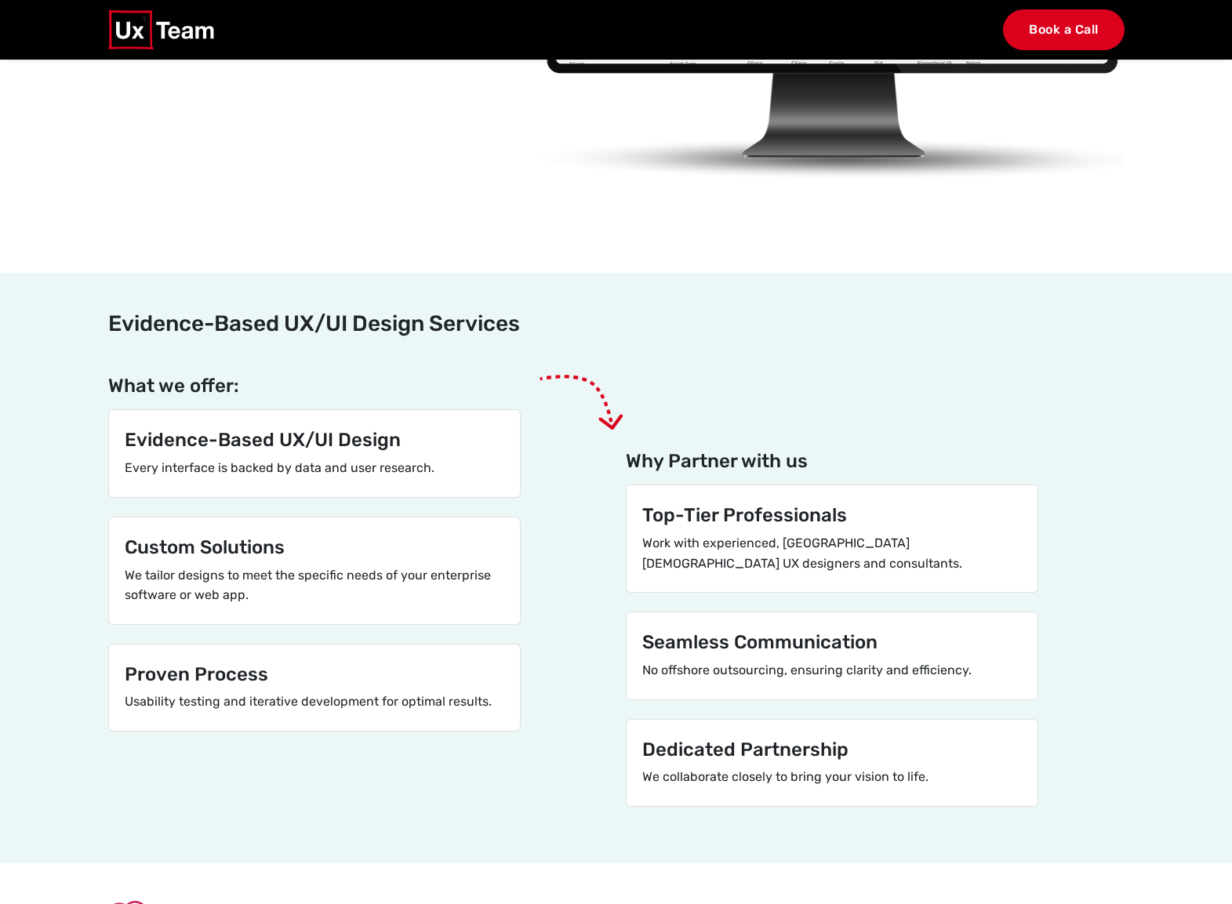
scroll to position [3058, 0]
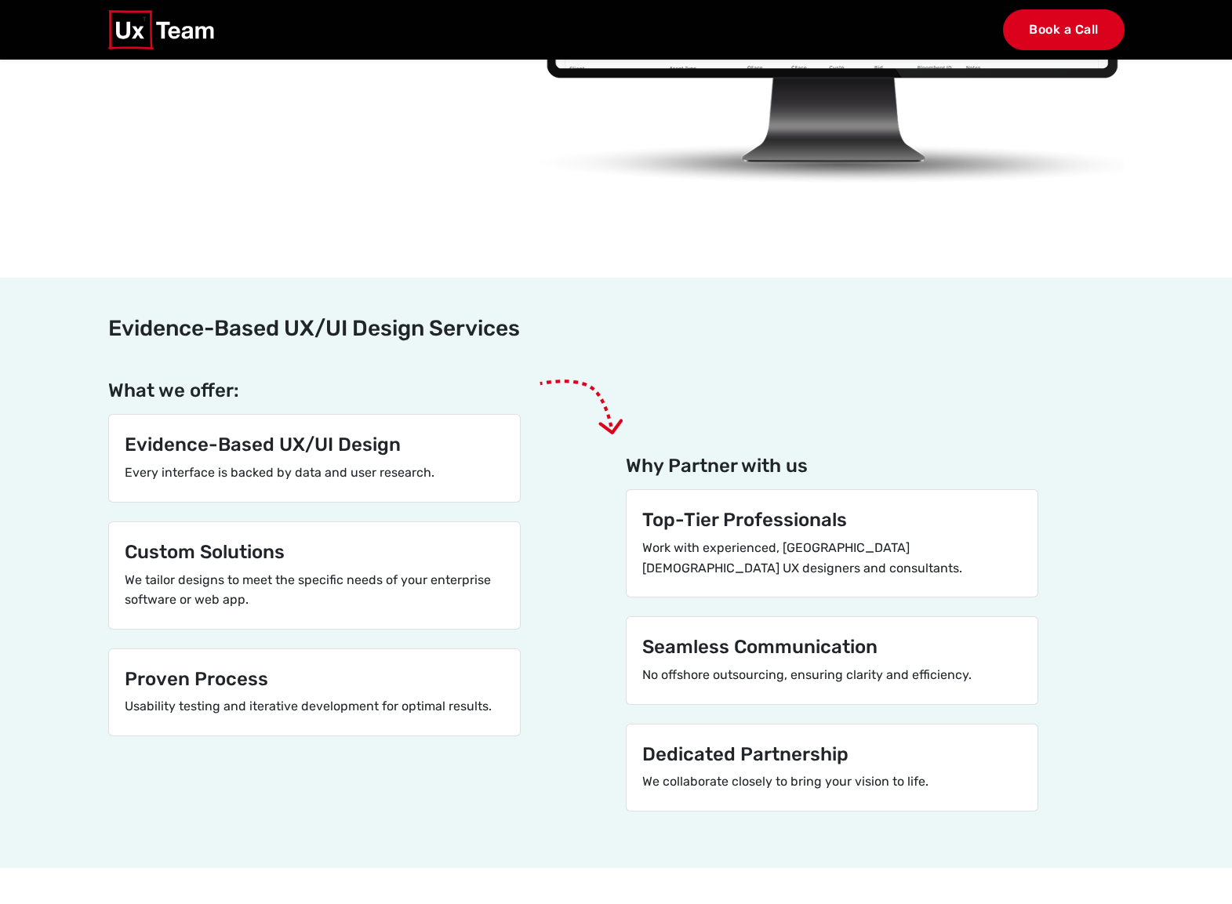
click at [920, 391] on div "Why Partner with us Top-Tier Professionals Work with experienced, [GEOGRAPHIC_D…" at bounding box center [831, 606] width 431 height 452
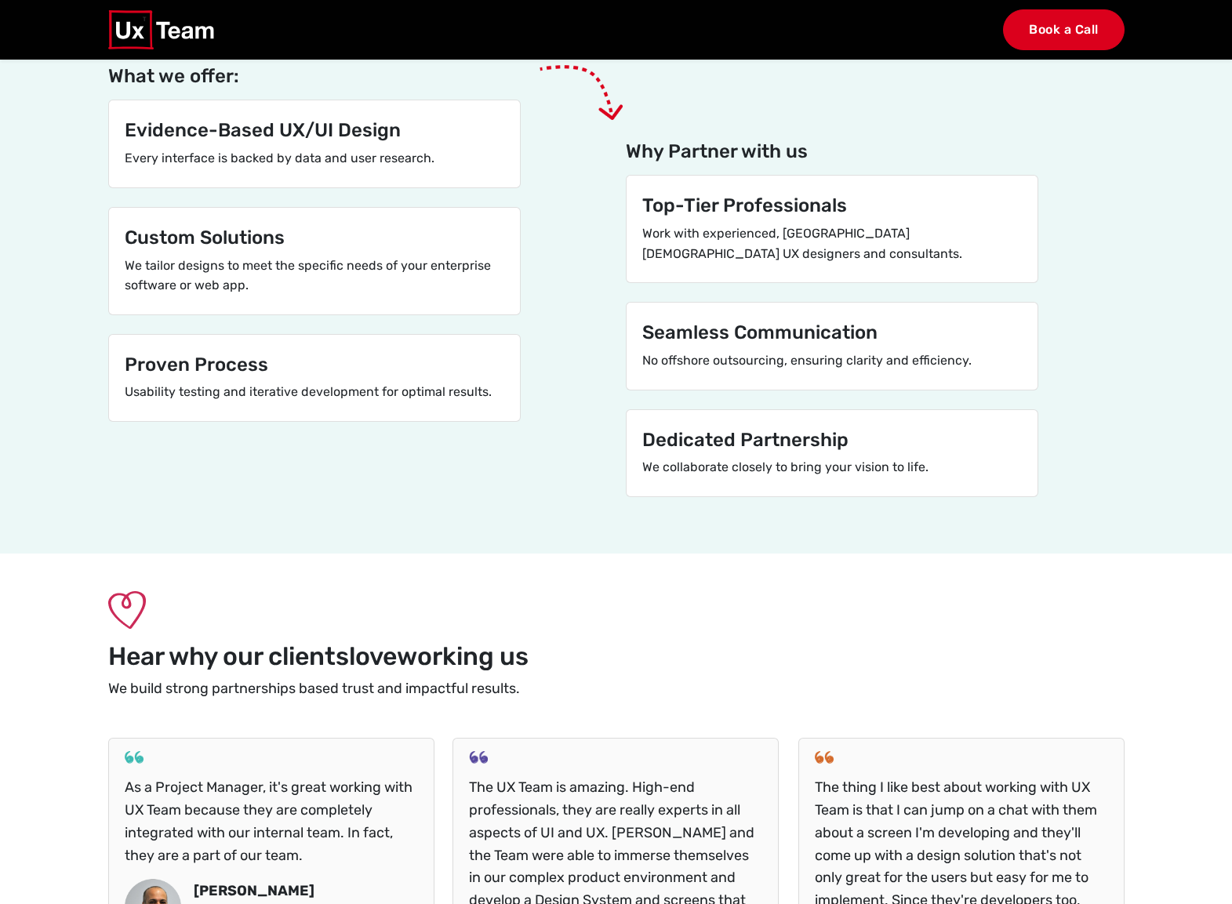
scroll to position [3372, 0]
drag, startPoint x: 639, startPoint y: 466, endPoint x: 940, endPoint y: 470, distance: 301.1
click at [940, 470] on div "Dedicated Partnership We collaborate closely to bring your vision to life." at bounding box center [832, 454] width 411 height 86
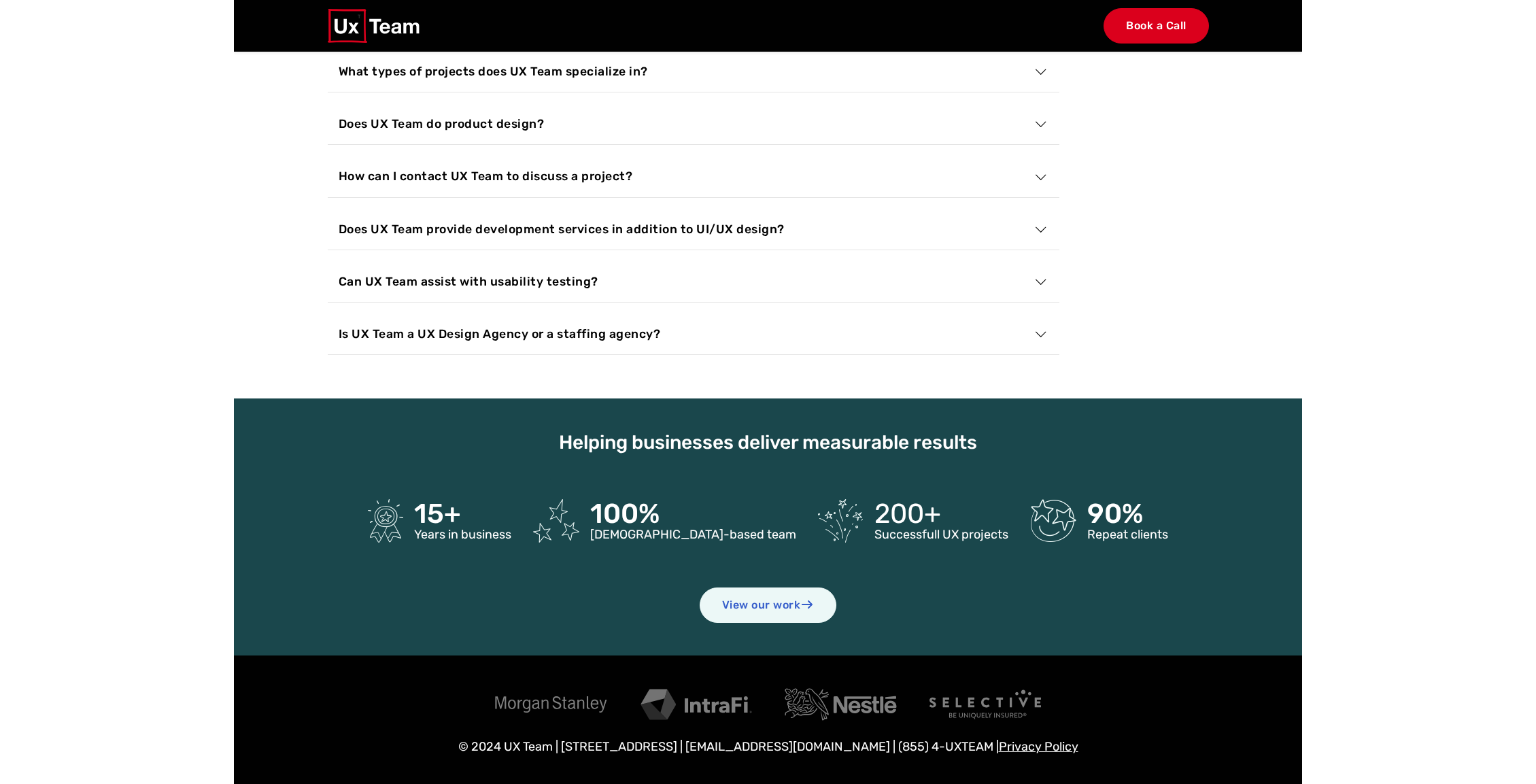
scroll to position [4990, 0]
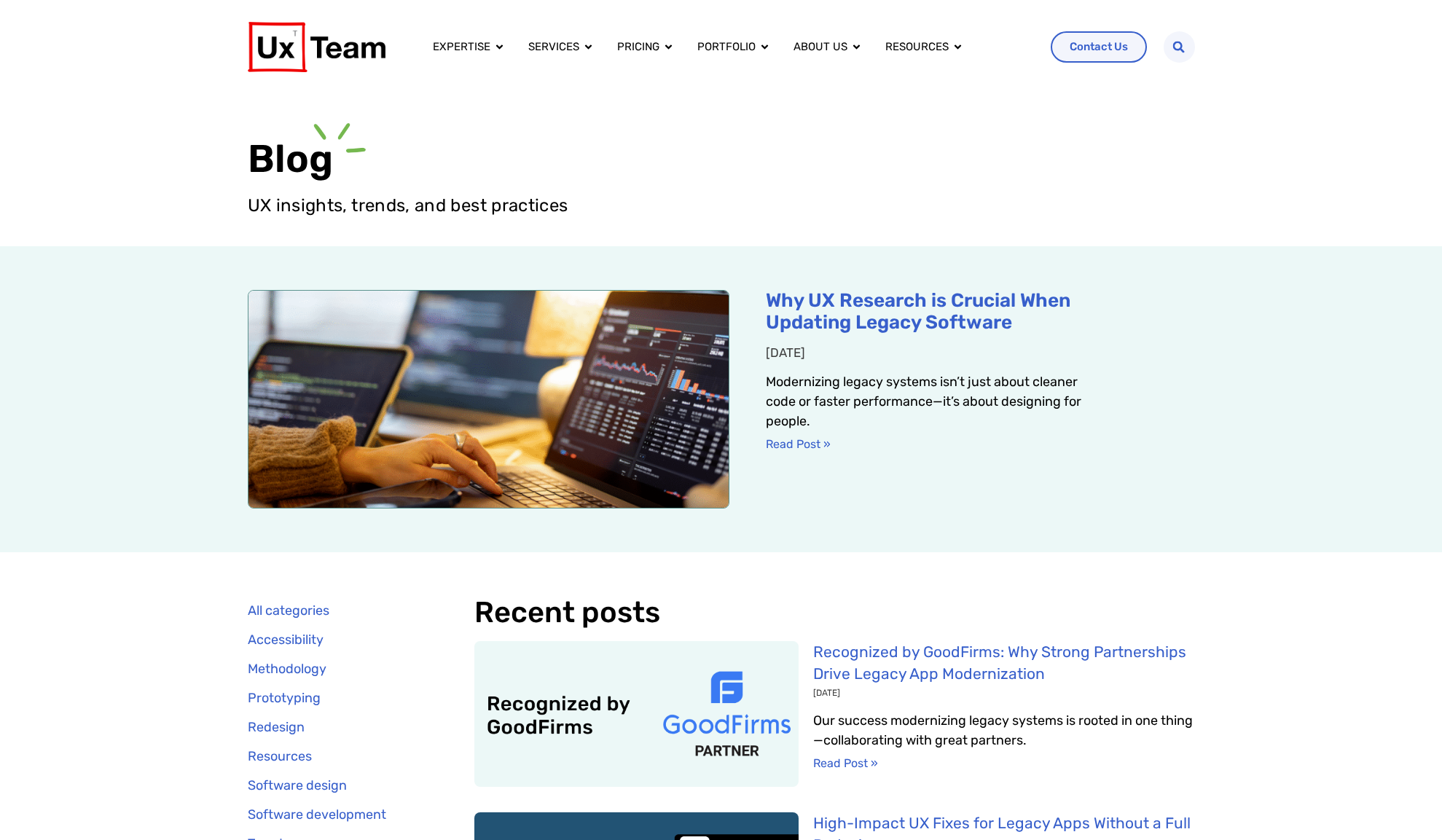
drag, startPoint x: 842, startPoint y: 312, endPoint x: 1309, endPoint y: 598, distance: 547.6
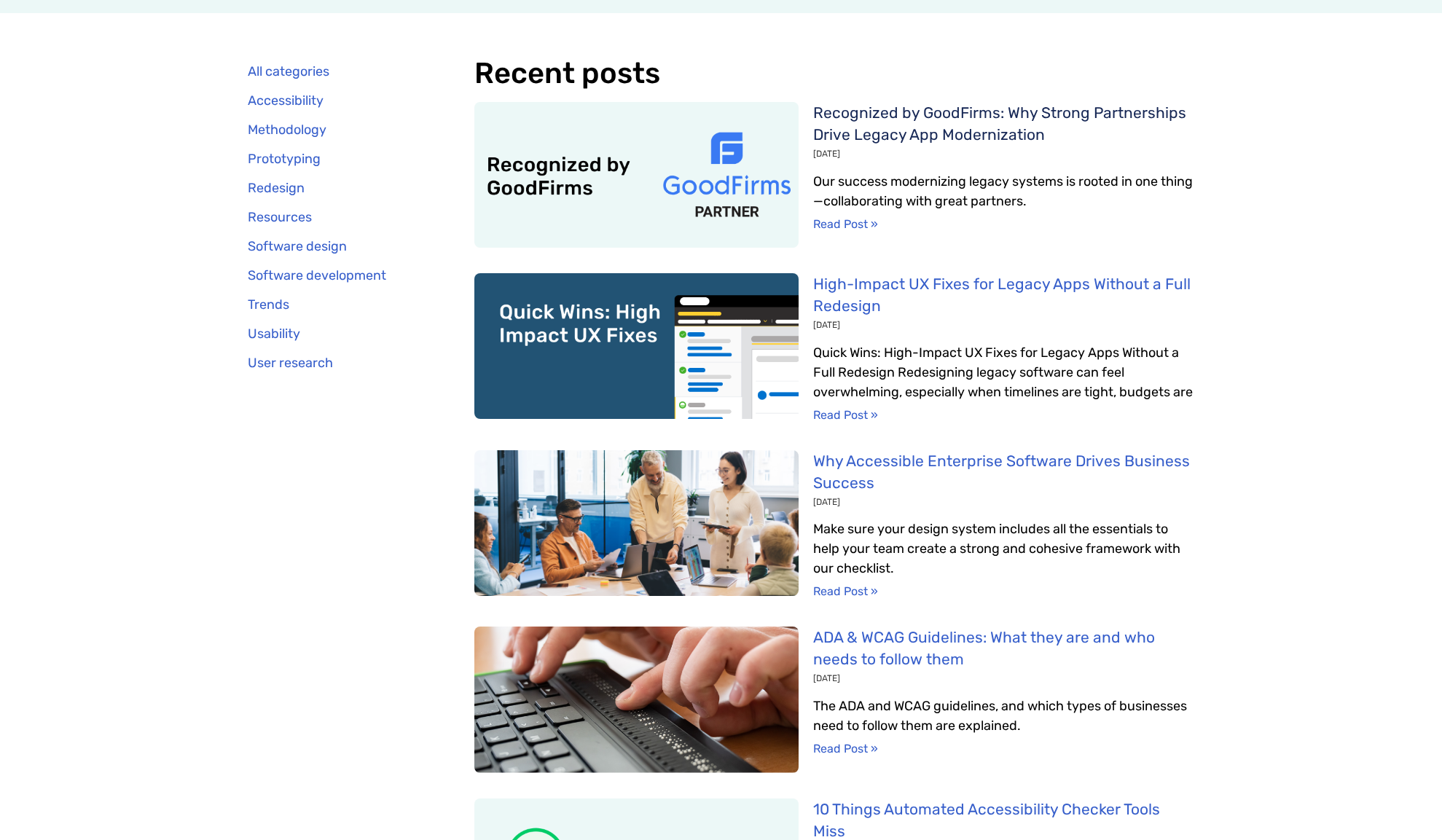
scroll to position [583, 0]
